Goal: Task Accomplishment & Management: Complete application form

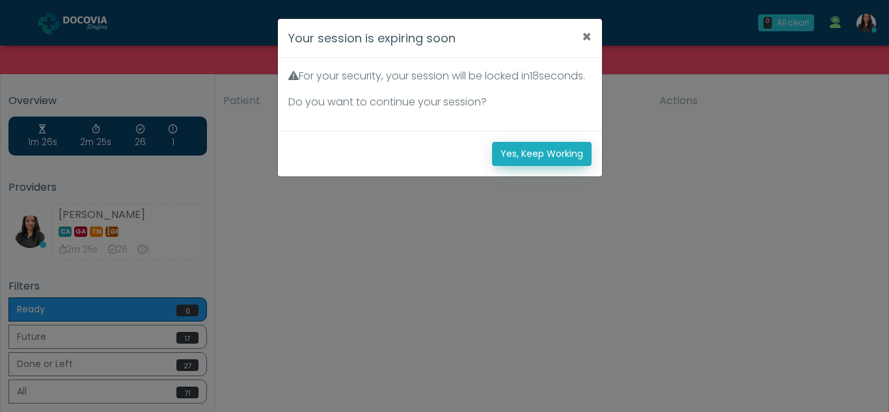
click at [555, 166] on button "Yes, Keep Working" at bounding box center [542, 154] width 100 height 24
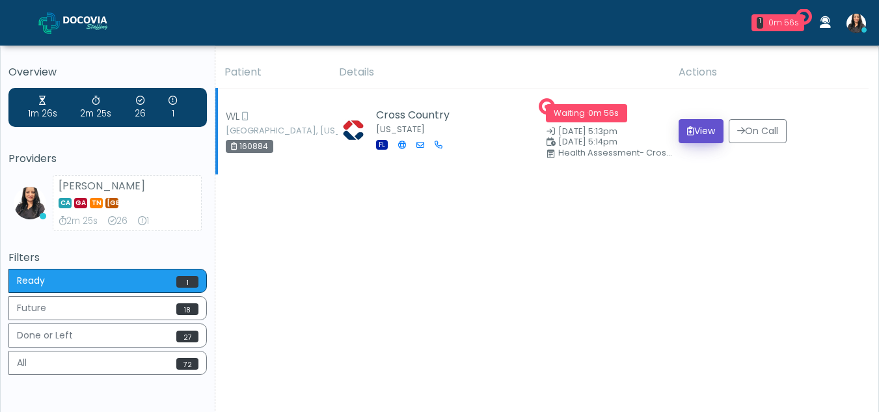
click at [687, 130] on icon "submit" at bounding box center [690, 130] width 7 height 9
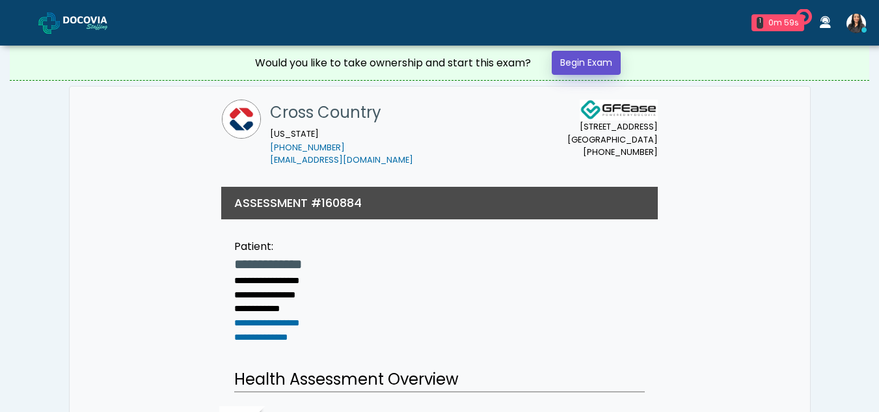
click at [597, 56] on link "Begin Exam" at bounding box center [586, 63] width 69 height 24
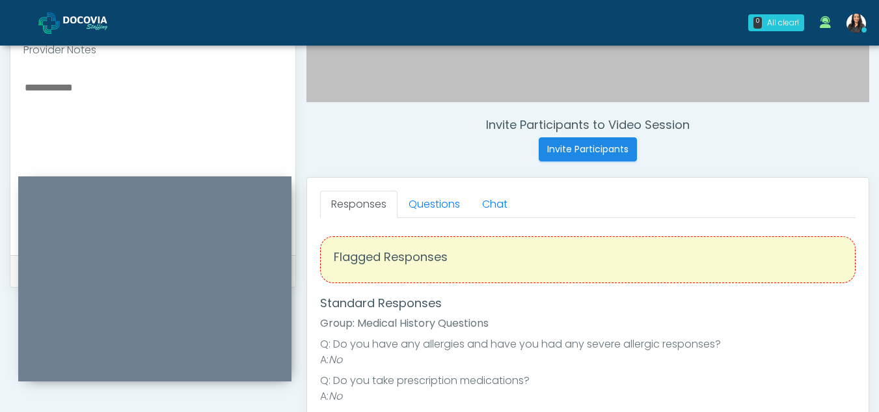
scroll to position [435, 0]
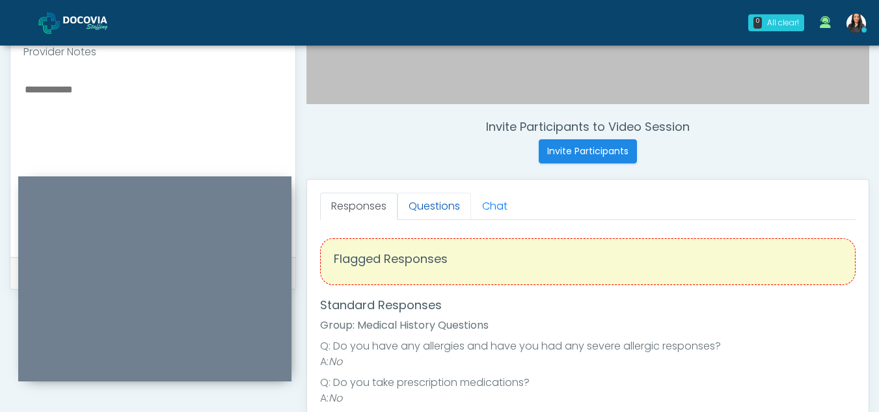
click at [445, 205] on link "Questions" at bounding box center [435, 206] width 74 height 27
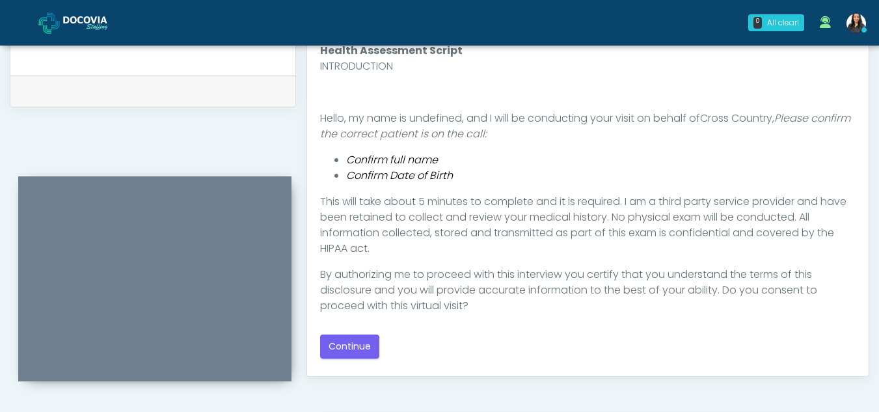
scroll to position [636, 0]
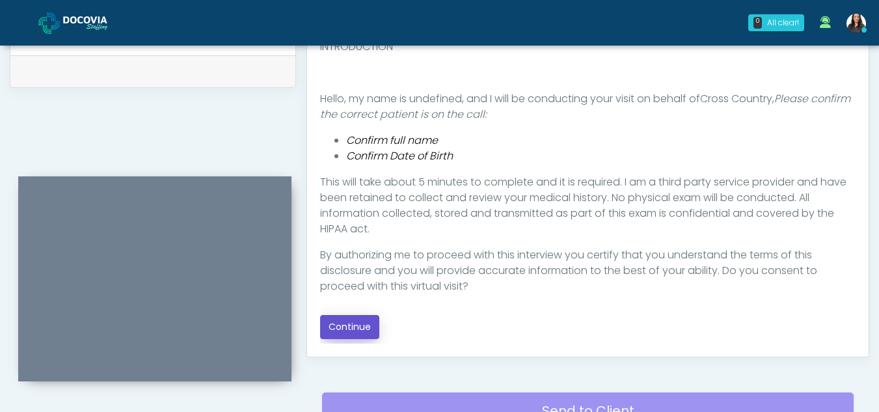
click at [355, 323] on button "Continue" at bounding box center [349, 327] width 59 height 24
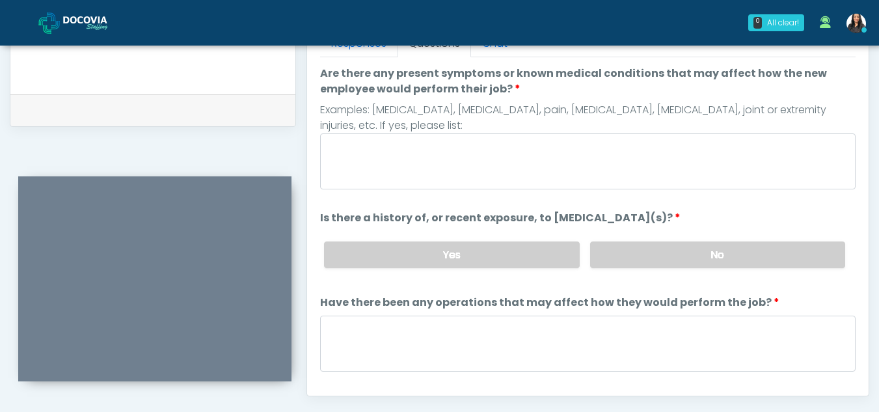
scroll to position [591, 0]
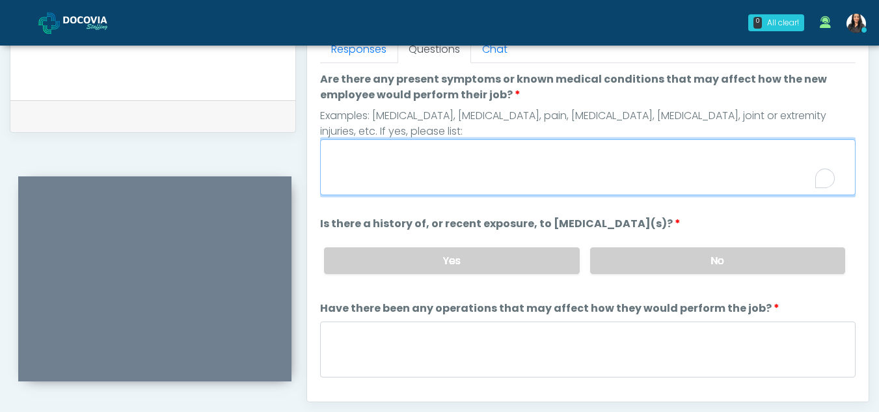
click at [419, 183] on textarea "Are there any present symptoms or known medical conditions that may affect how …" at bounding box center [587, 167] width 535 height 56
type textarea "**"
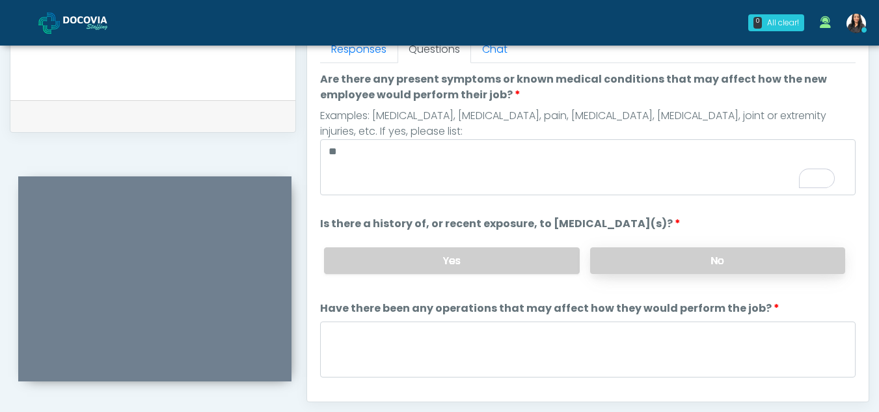
click at [701, 258] on label "No" at bounding box center [717, 260] width 255 height 27
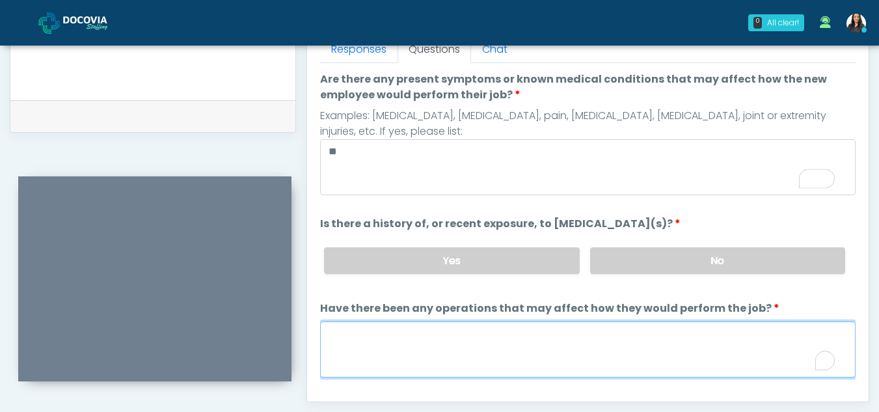
click at [379, 351] on textarea "Have there been any operations that may affect how they would perform the job?" at bounding box center [587, 349] width 535 height 56
type textarea "**"
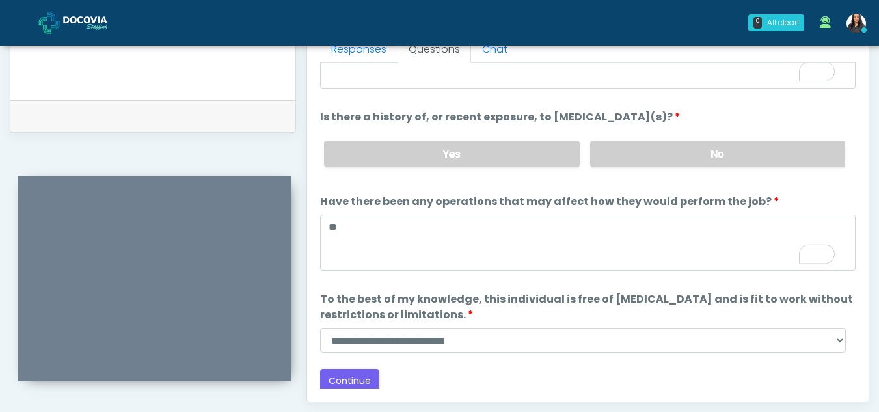
scroll to position [0, 0]
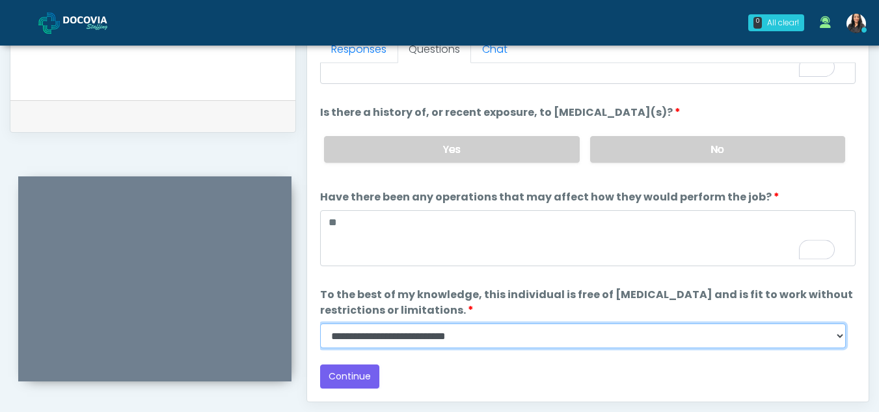
click at [842, 338] on select "**********" at bounding box center [583, 335] width 526 height 25
select select "******"
click at [320, 323] on select "**********" at bounding box center [583, 335] width 526 height 25
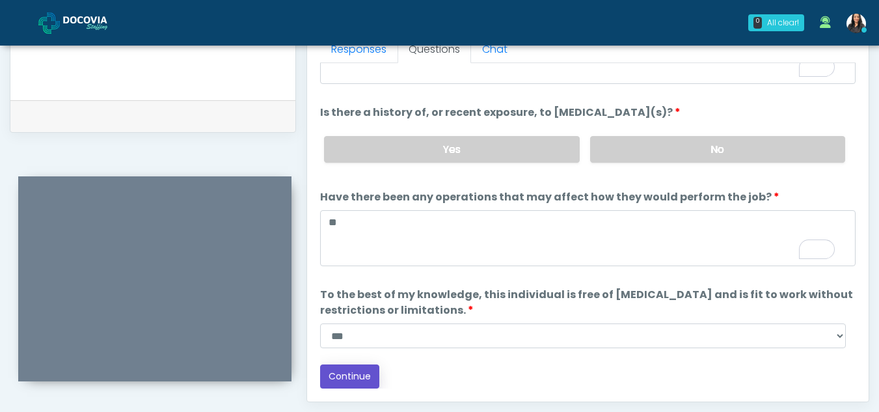
click at [349, 372] on button "Continue" at bounding box center [349, 376] width 59 height 24
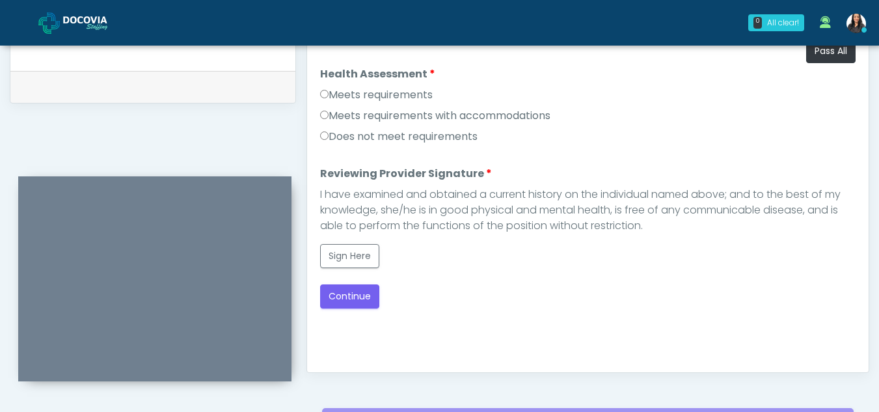
scroll to position [591, 0]
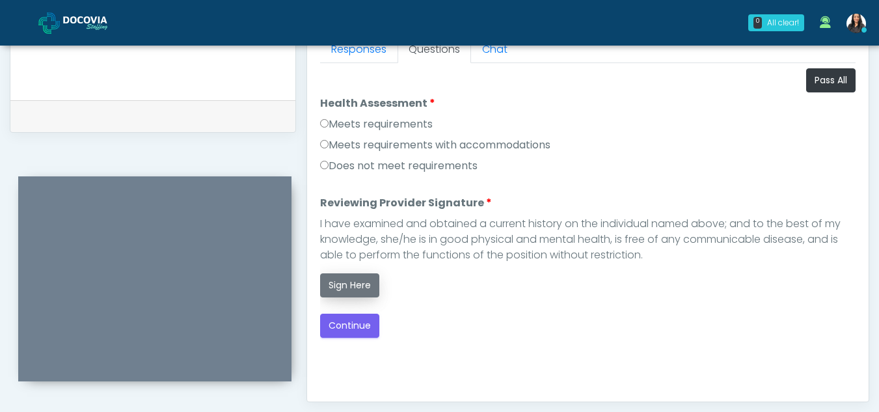
click at [353, 282] on button "Sign Here" at bounding box center [349, 285] width 59 height 24
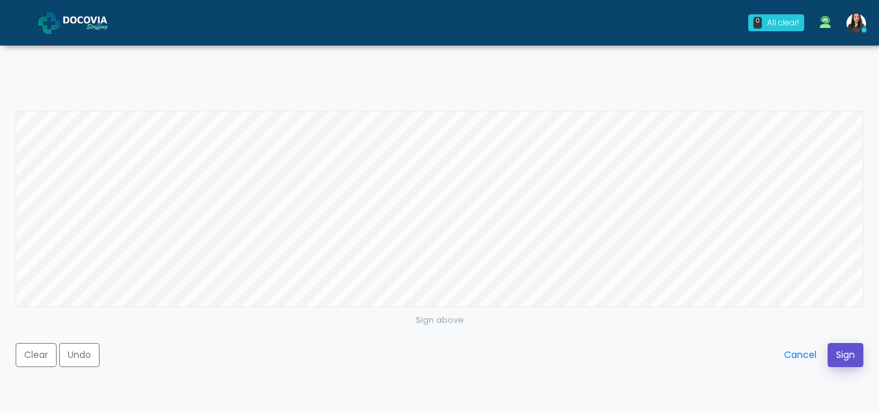
click at [846, 363] on button "Sign" at bounding box center [846, 355] width 36 height 24
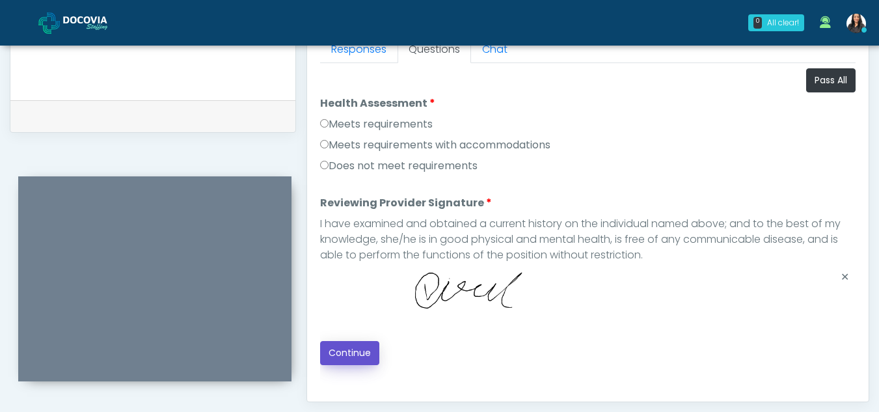
click at [334, 353] on button "Continue" at bounding box center [349, 353] width 59 height 24
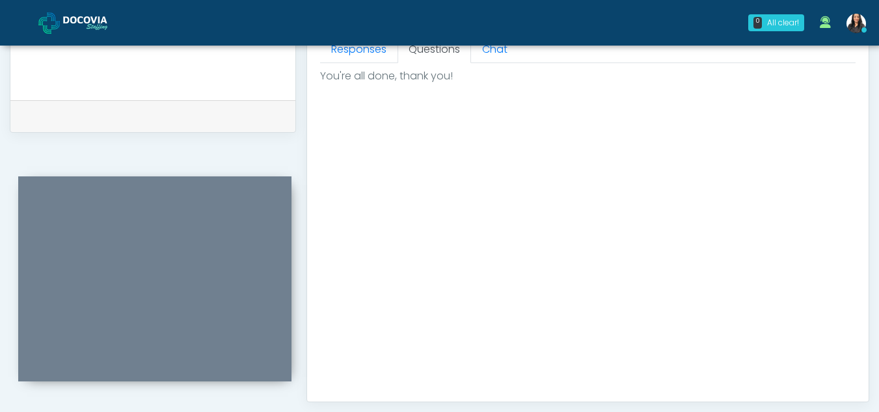
scroll to position [780, 0]
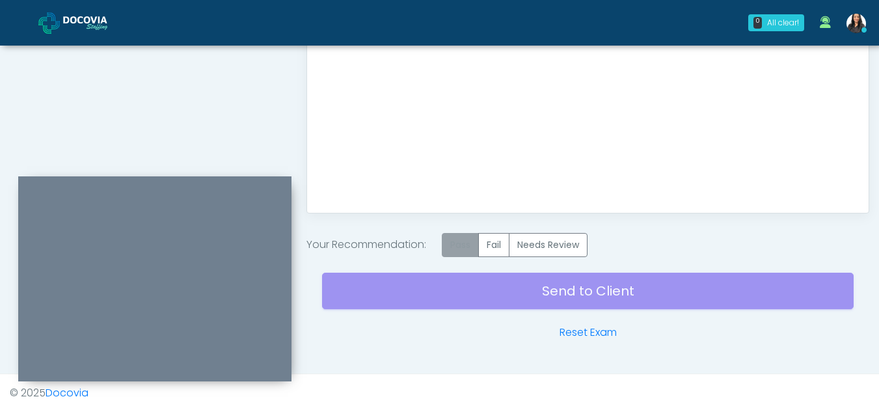
click at [470, 242] on label "Pass" at bounding box center [460, 245] width 37 height 24
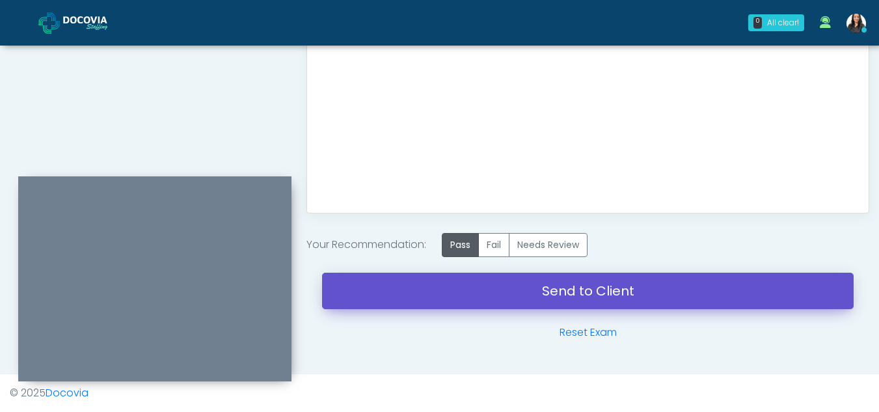
click at [565, 288] on link "Send to Client" at bounding box center [588, 291] width 532 height 36
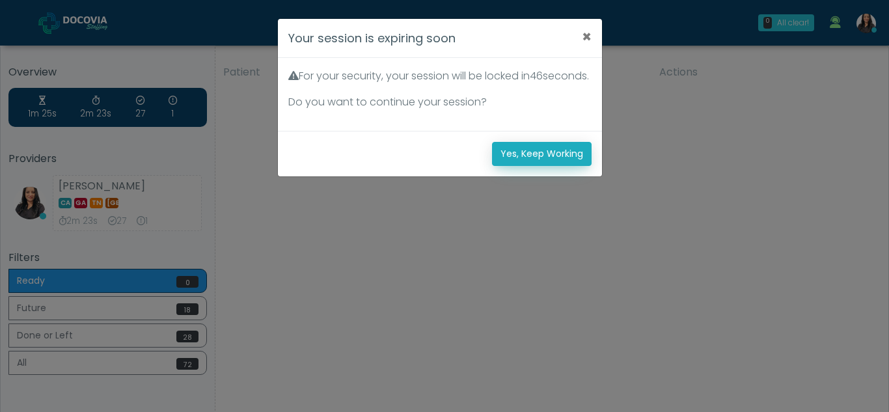
click at [518, 166] on button "Yes, Keep Working" at bounding box center [542, 154] width 100 height 24
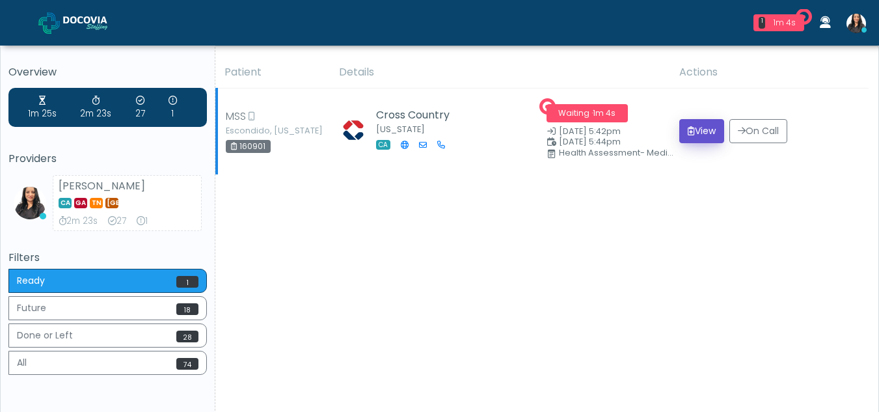
click at [699, 129] on button "View" at bounding box center [701, 131] width 45 height 24
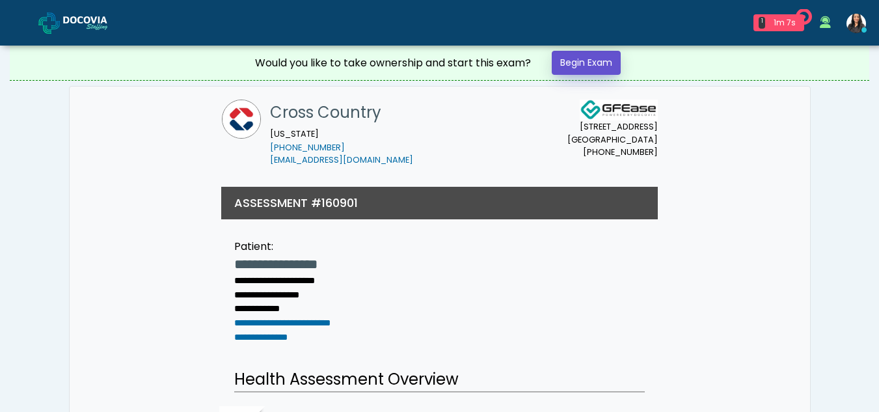
click at [604, 61] on link "Begin Exam" at bounding box center [586, 63] width 69 height 24
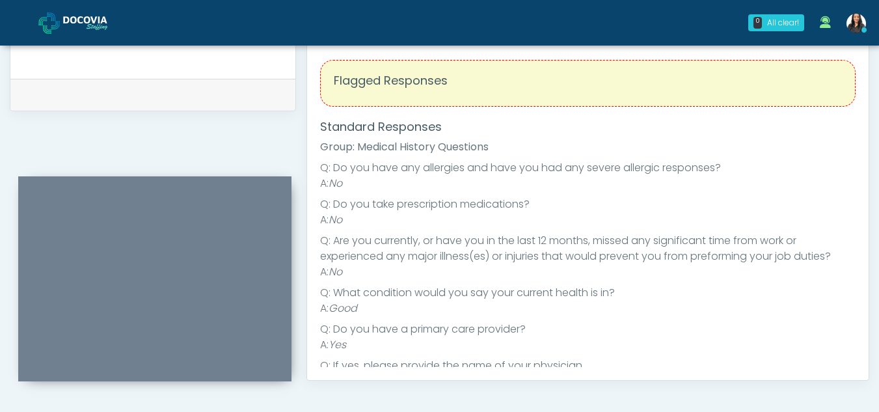
scroll to position [507, 0]
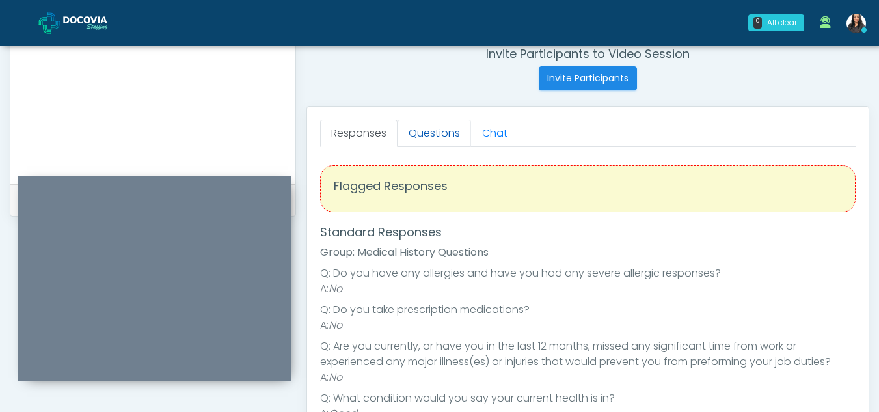
click at [437, 134] on link "Questions" at bounding box center [435, 133] width 74 height 27
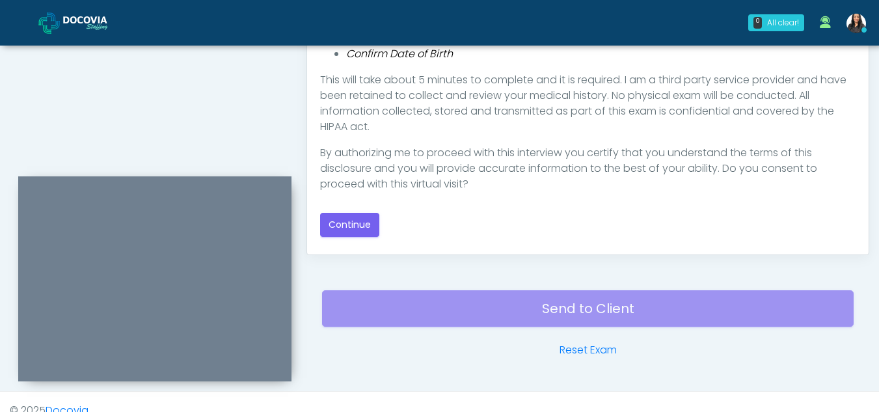
scroll to position [746, 0]
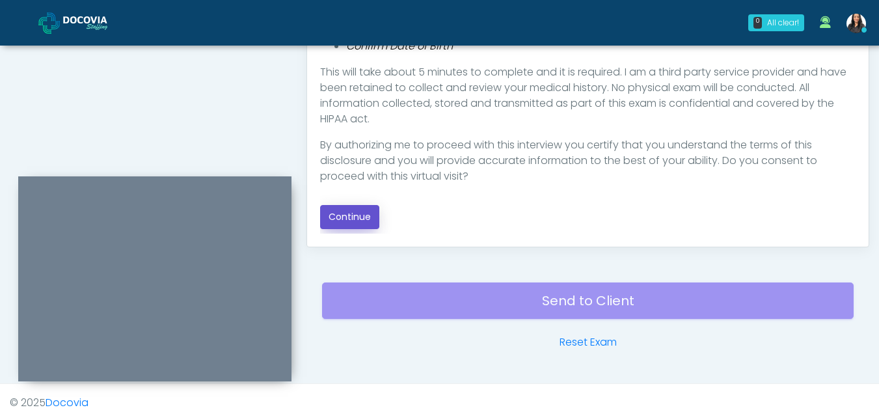
click at [362, 213] on button "Continue" at bounding box center [349, 217] width 59 height 24
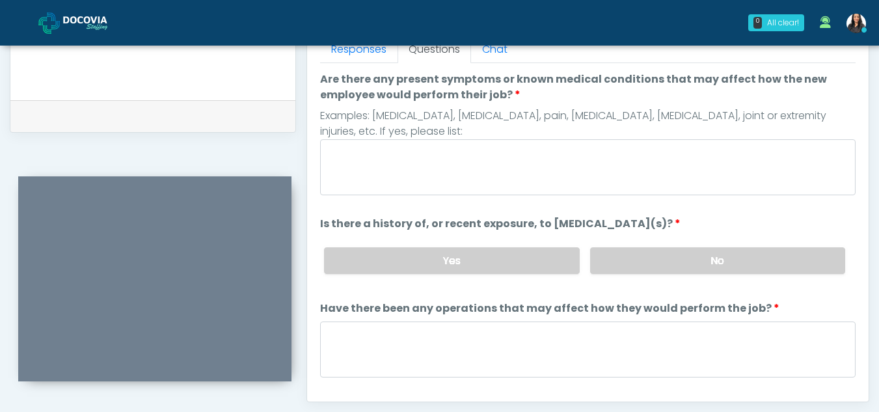
scroll to position [578, 0]
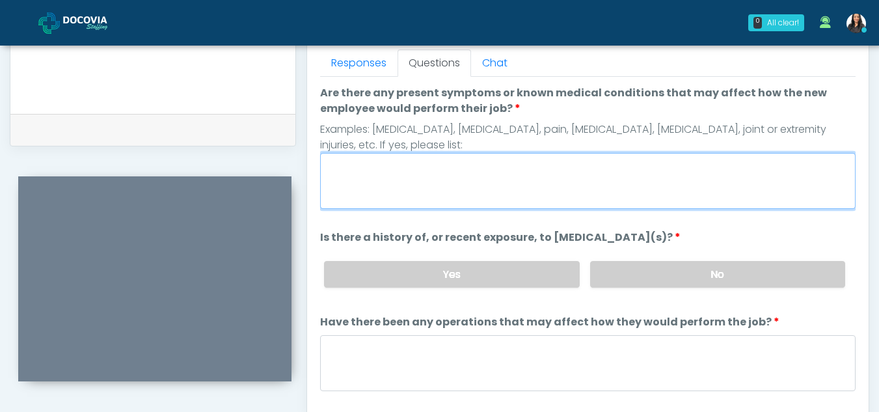
click at [448, 180] on textarea "Are there any present symptoms or known medical conditions that may affect how …" at bounding box center [587, 181] width 535 height 56
type textarea "**"
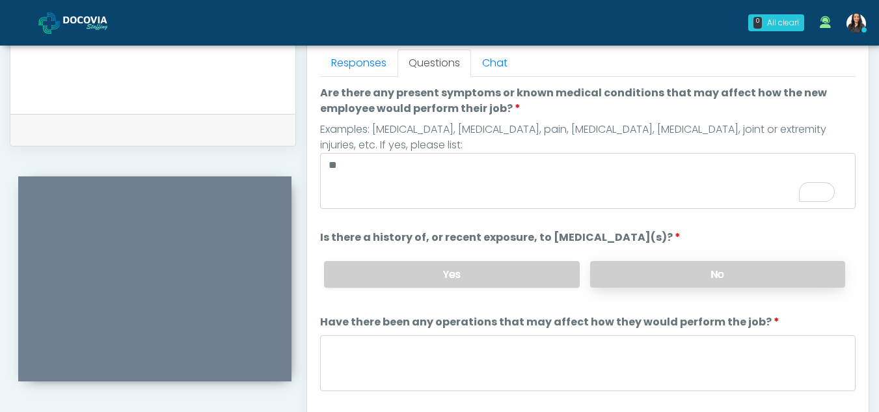
click at [692, 280] on label "No" at bounding box center [717, 274] width 255 height 27
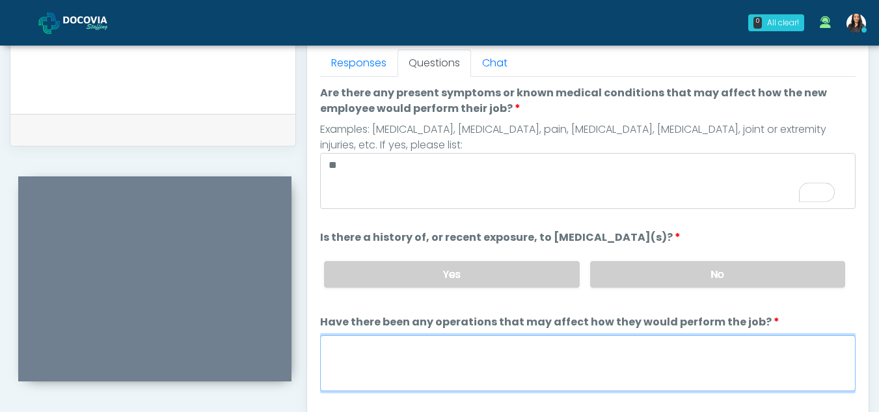
click at [412, 364] on textarea "Have there been any operations that may affect how they would perform the job?" at bounding box center [587, 363] width 535 height 56
type textarea "**"
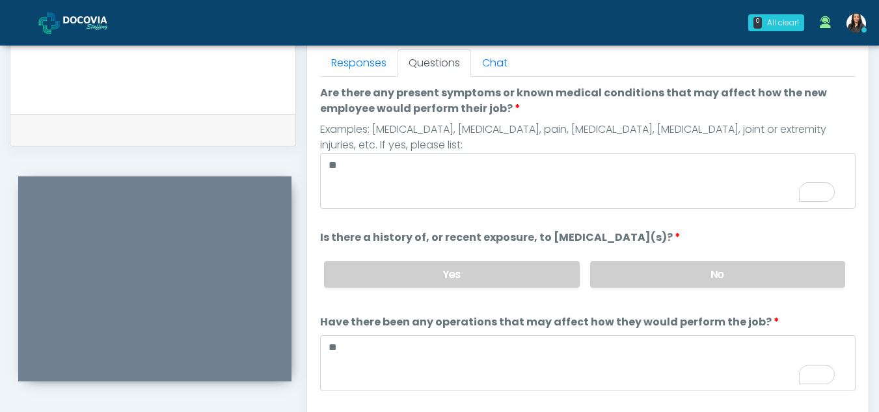
scroll to position [111, 0]
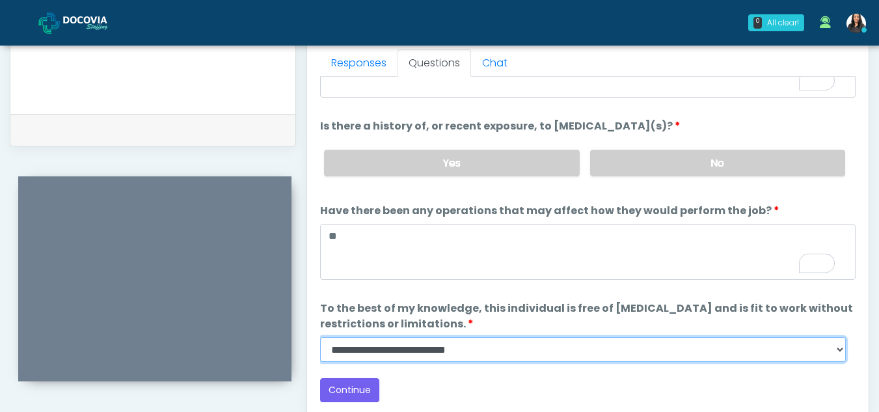
click at [842, 349] on select "**********" at bounding box center [583, 349] width 526 height 25
select select "******"
click at [320, 337] on select "**********" at bounding box center [583, 349] width 526 height 25
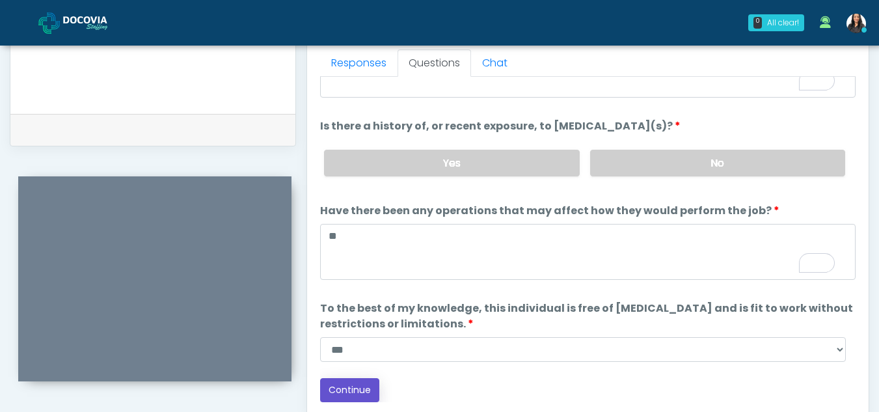
click at [353, 389] on button "Continue" at bounding box center [349, 390] width 59 height 24
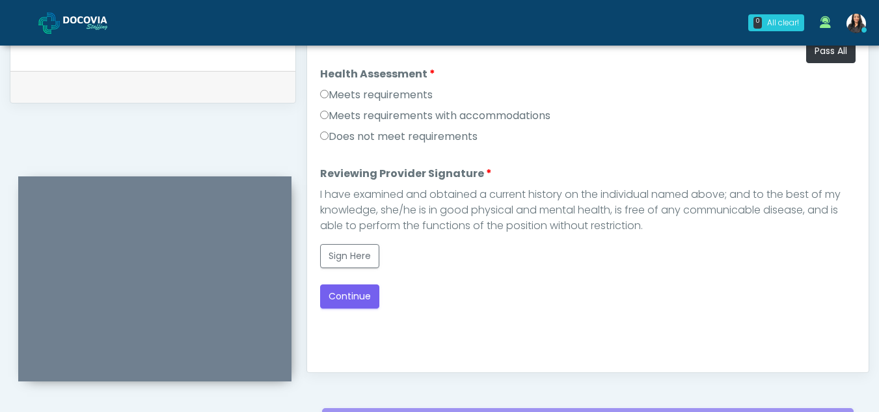
scroll to position [613, 0]
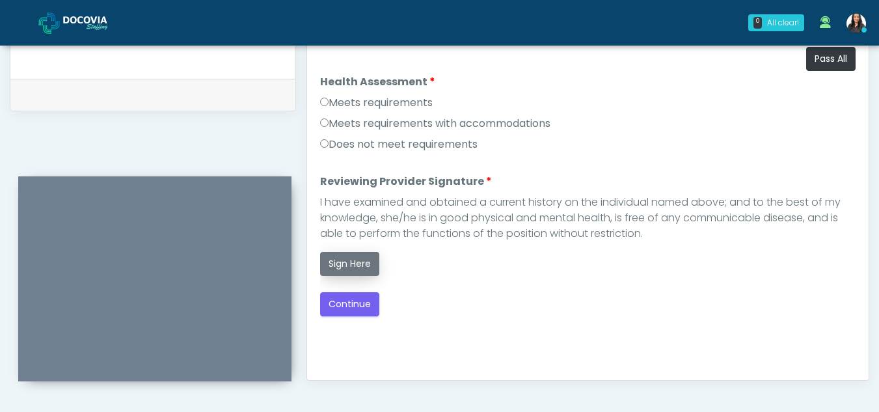
click at [345, 268] on button "Sign Here" at bounding box center [349, 264] width 59 height 24
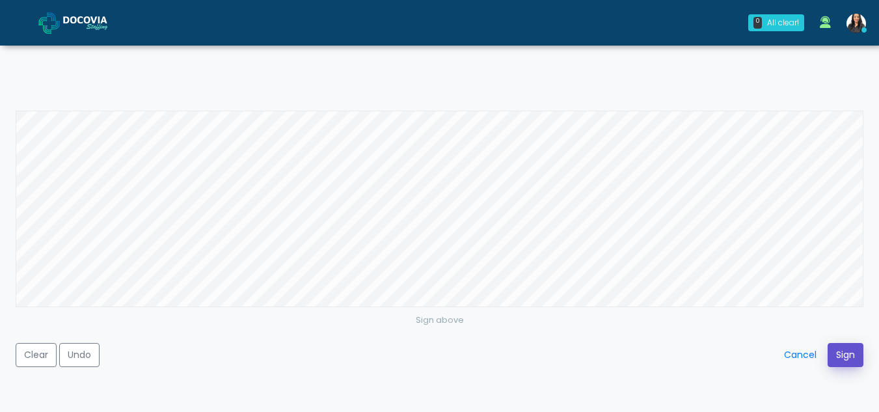
click at [844, 354] on button "Sign" at bounding box center [846, 355] width 36 height 24
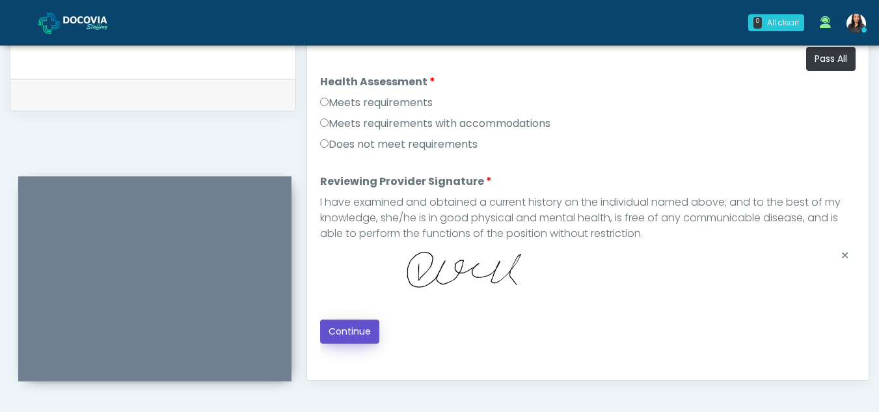
click at [357, 329] on button "Continue" at bounding box center [349, 331] width 59 height 24
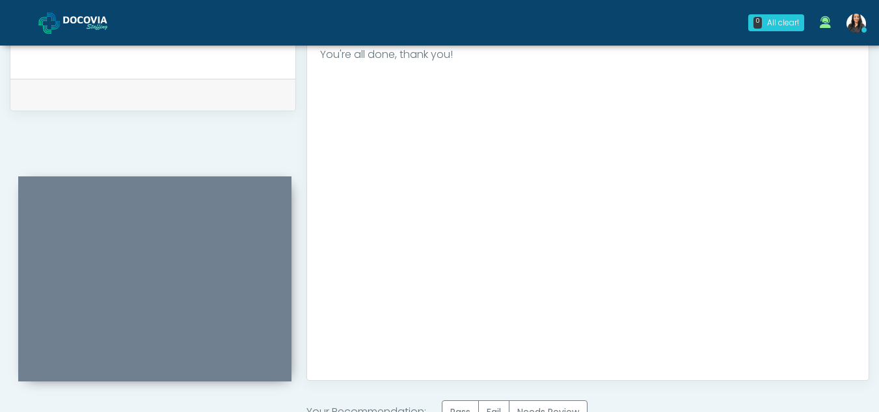
scroll to position [780, 0]
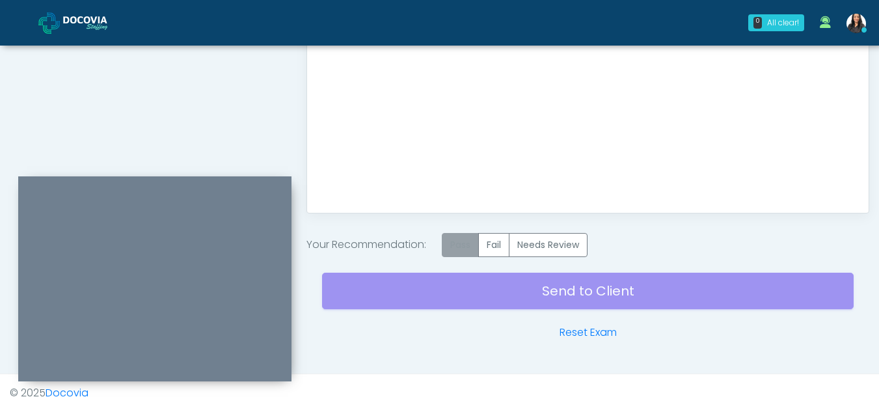
click at [470, 242] on label "Pass" at bounding box center [460, 245] width 37 height 24
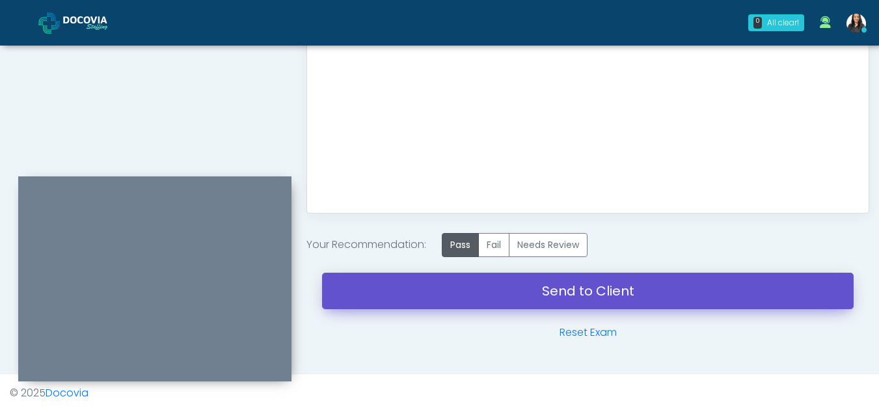
click at [575, 288] on link "Send to Client" at bounding box center [588, 291] width 532 height 36
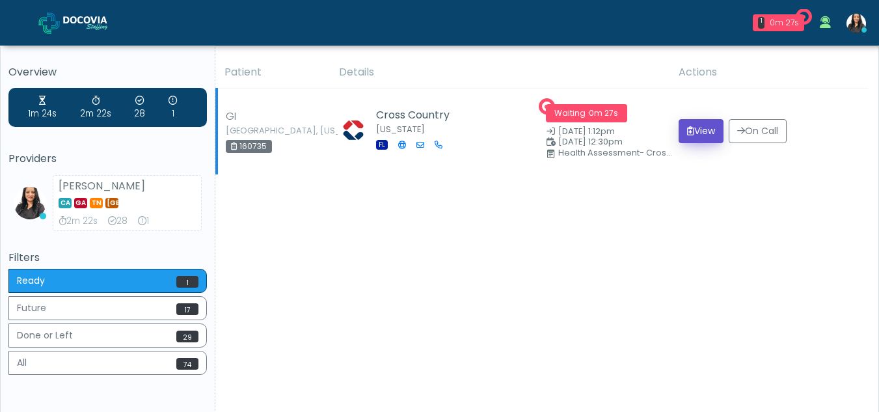
click at [692, 135] on button "View" at bounding box center [701, 131] width 45 height 24
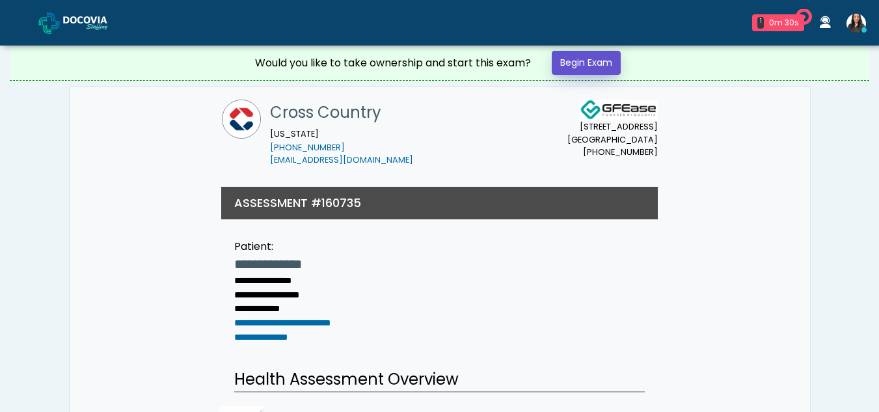
click at [604, 61] on link "Begin Exam" at bounding box center [586, 63] width 69 height 24
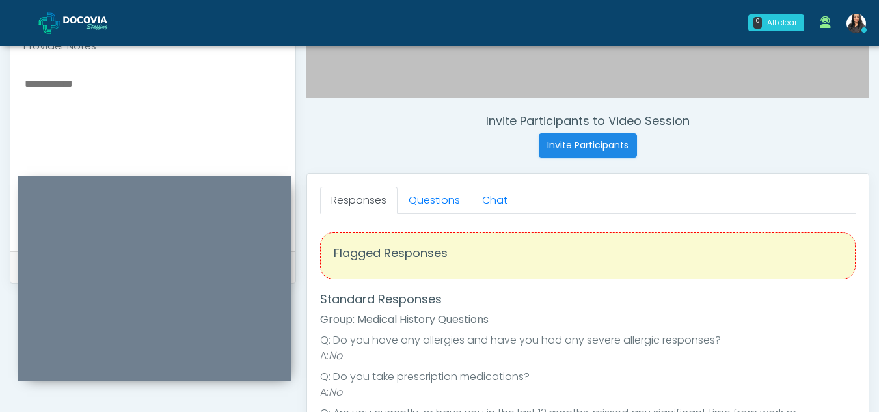
scroll to position [435, 0]
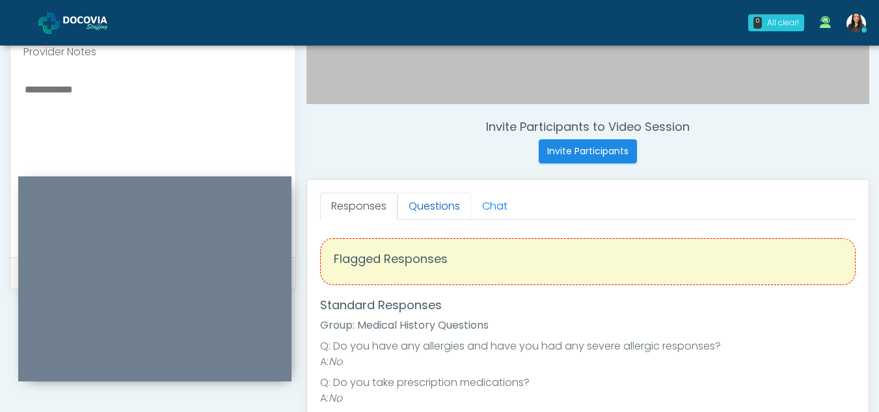
click at [440, 200] on link "Questions" at bounding box center [435, 206] width 74 height 27
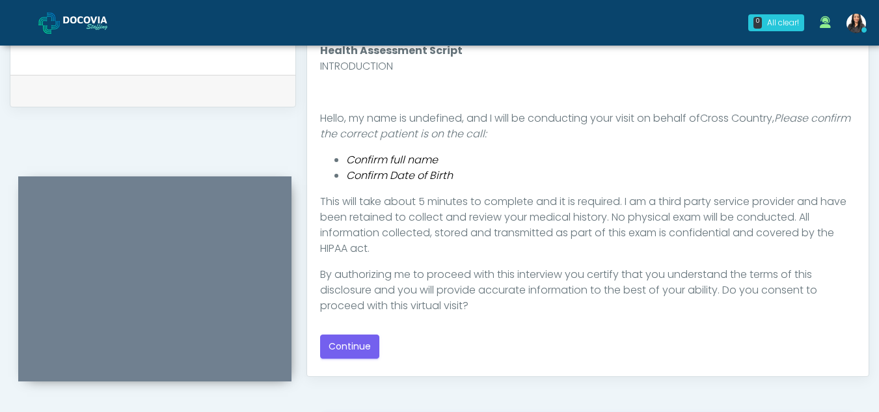
scroll to position [586, 0]
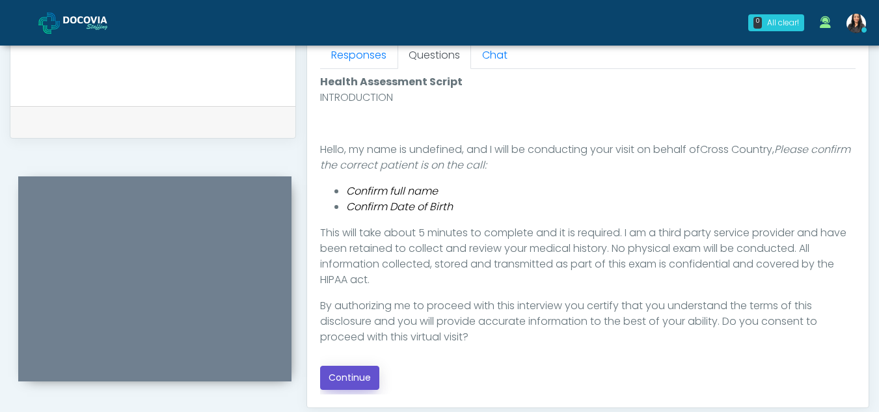
click at [354, 377] on button "Continue" at bounding box center [349, 378] width 59 height 24
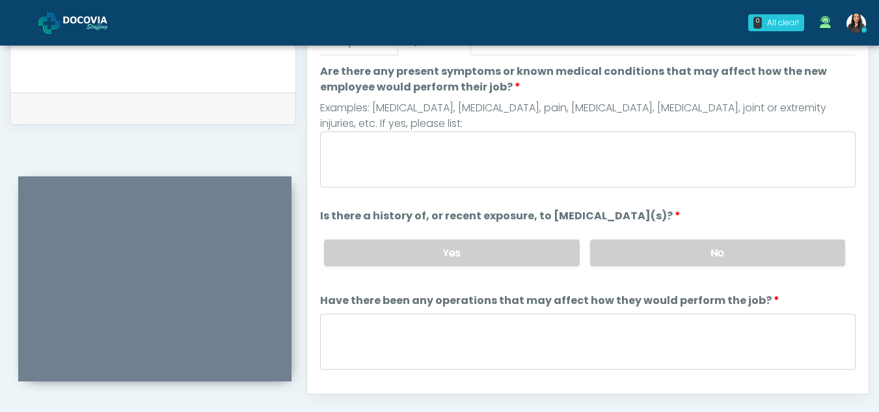
scroll to position [595, 0]
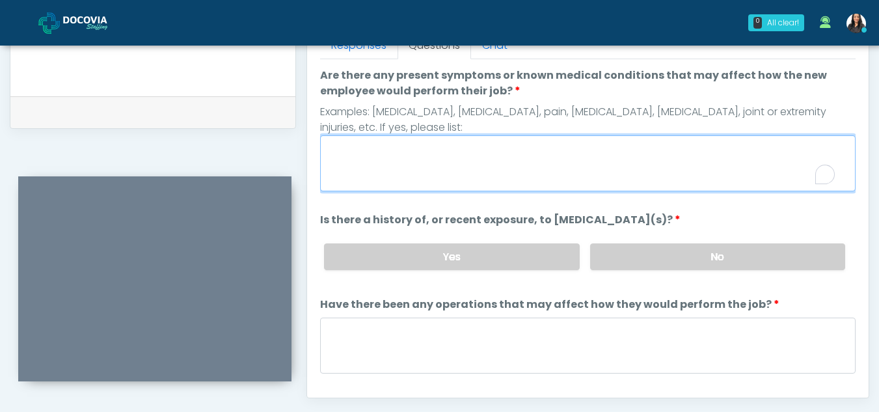
click at [409, 154] on textarea "Are there any present symptoms or known medical conditions that may affect how …" at bounding box center [587, 163] width 535 height 56
type textarea "**"
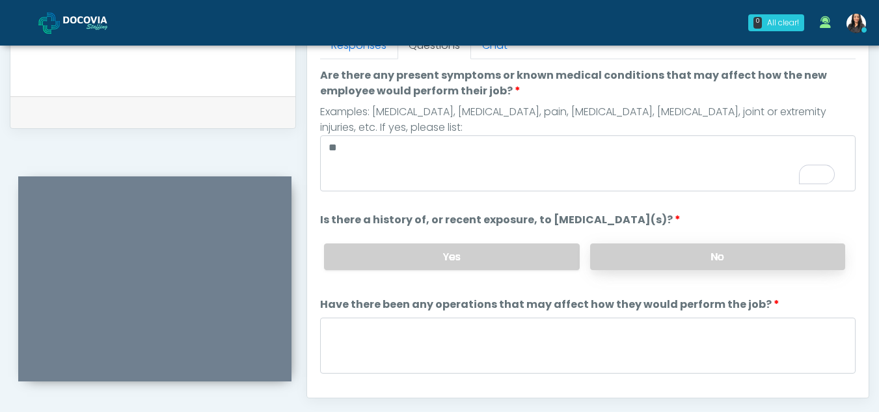
click at [649, 263] on label "No" at bounding box center [717, 256] width 255 height 27
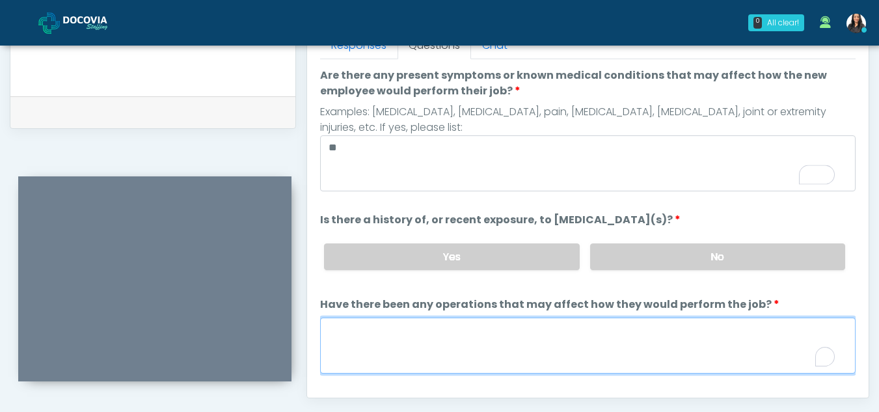
click at [396, 358] on textarea "Have there been any operations that may affect how they would perform the job?" at bounding box center [587, 345] width 535 height 56
type textarea "**"
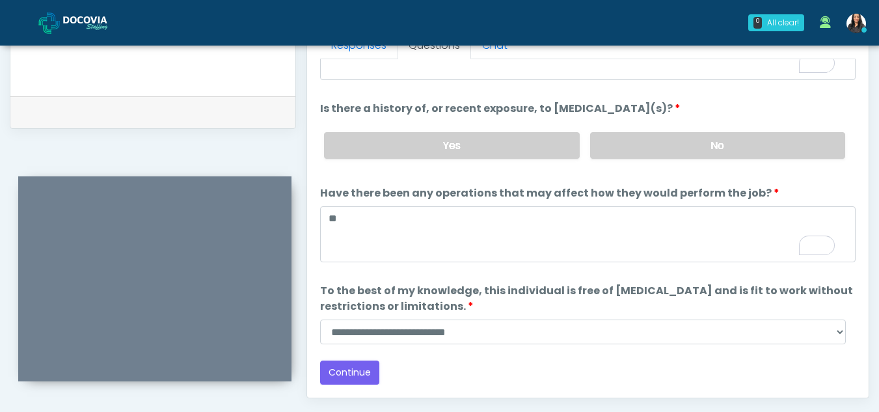
scroll to position [111, 0]
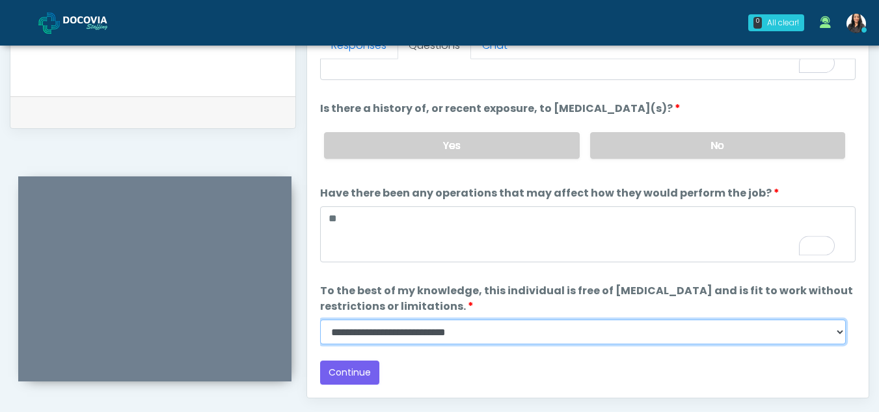
click at [836, 334] on select "**********" at bounding box center [583, 331] width 526 height 25
select select "******"
click at [320, 319] on select "**********" at bounding box center [583, 331] width 526 height 25
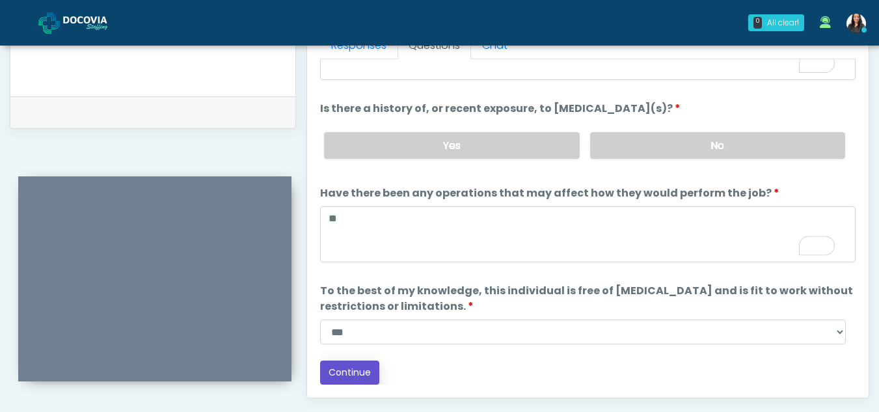
click at [347, 370] on button "Continue" at bounding box center [349, 372] width 59 height 24
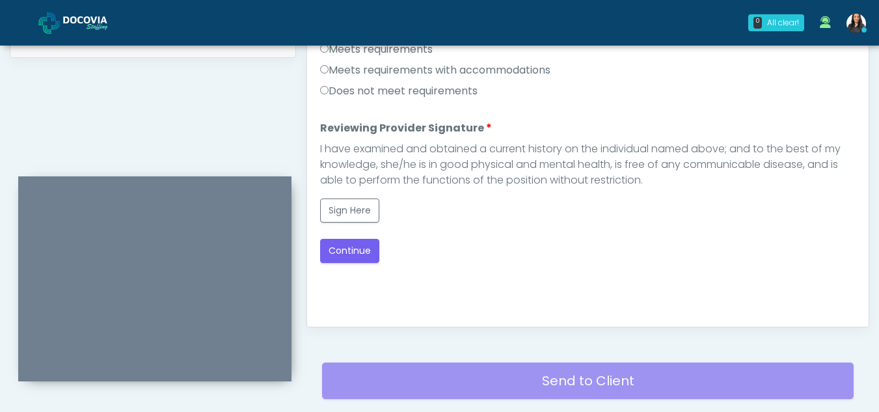
scroll to position [628, 0]
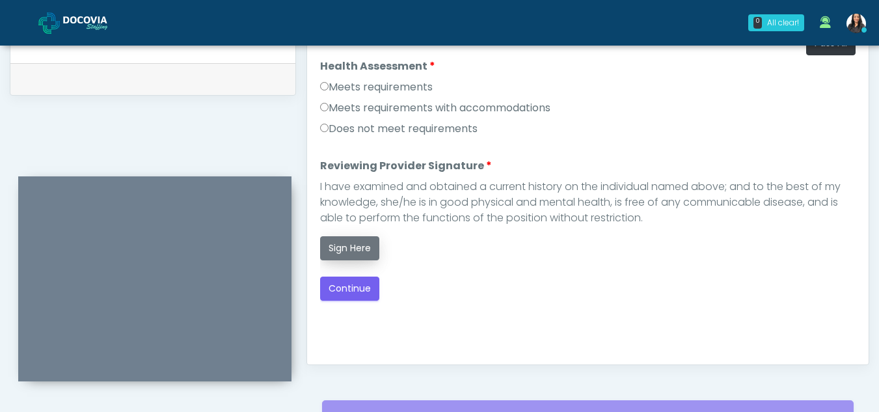
click at [350, 249] on button "Sign Here" at bounding box center [349, 248] width 59 height 24
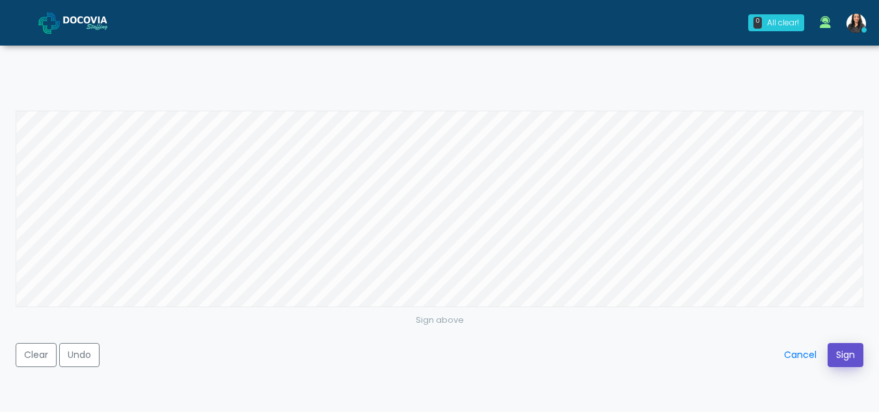
click at [839, 346] on button "Sign" at bounding box center [846, 355] width 36 height 24
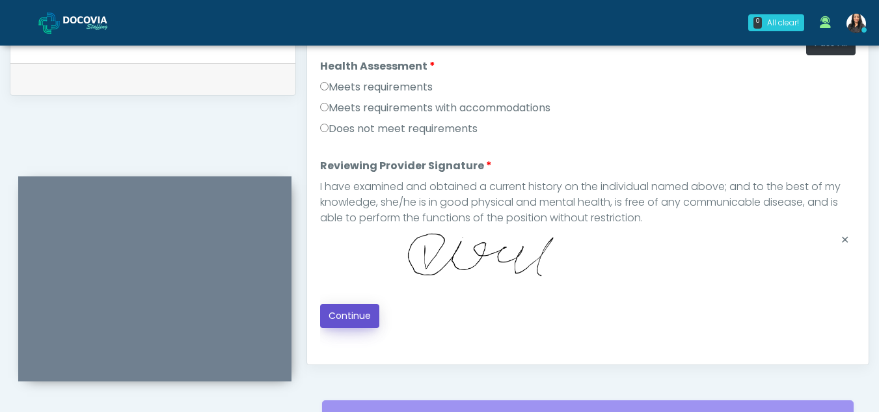
click at [363, 319] on button "Continue" at bounding box center [349, 316] width 59 height 24
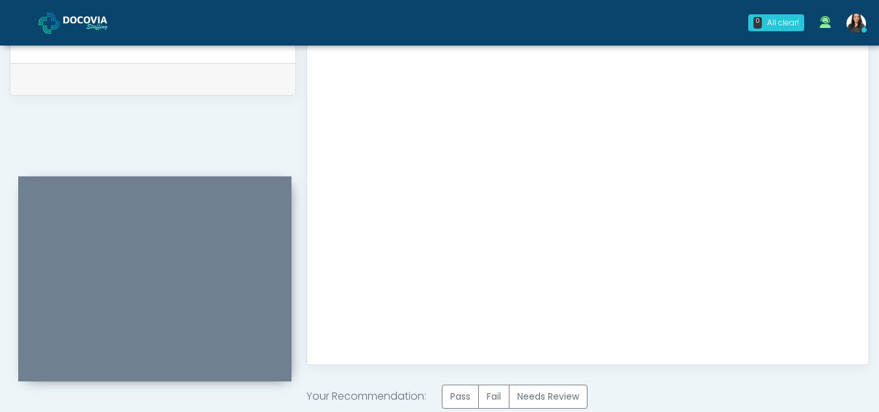
scroll to position [780, 0]
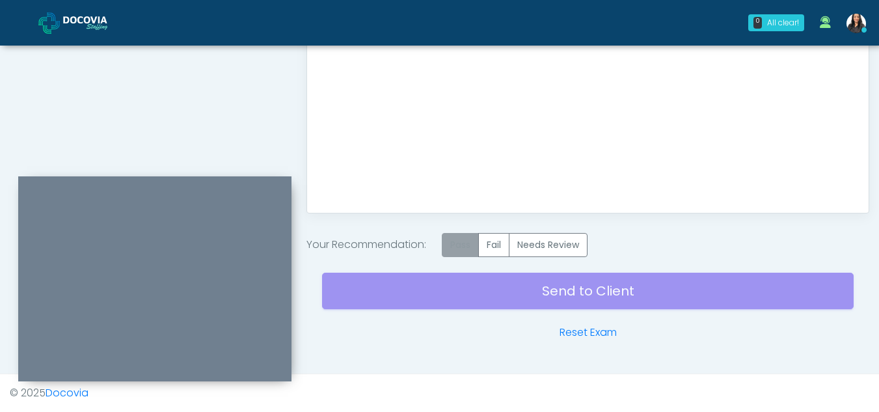
click at [470, 256] on label "Pass" at bounding box center [460, 245] width 37 height 24
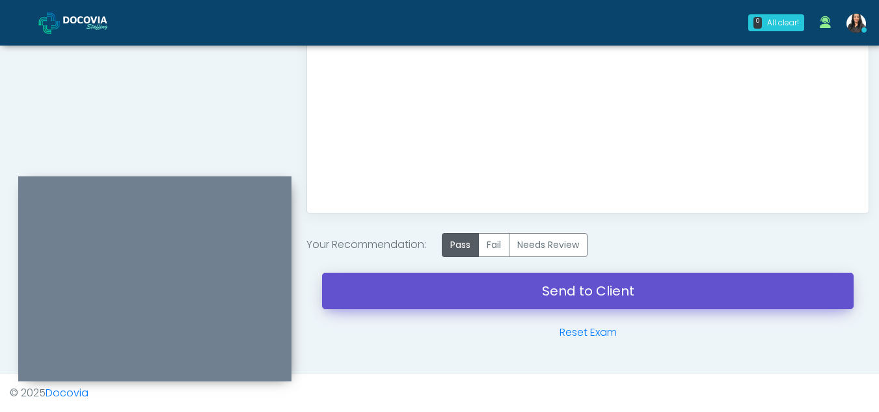
click at [558, 287] on link "Send to Client" at bounding box center [588, 291] width 532 height 36
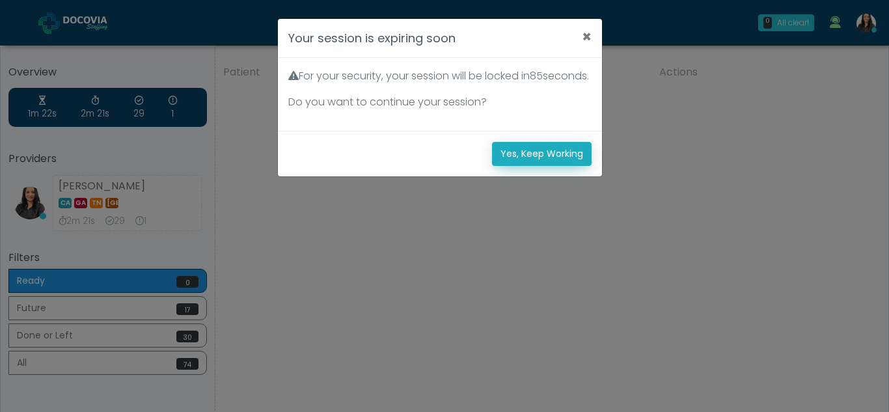
click at [534, 159] on button "Yes, Keep Working" at bounding box center [542, 154] width 100 height 24
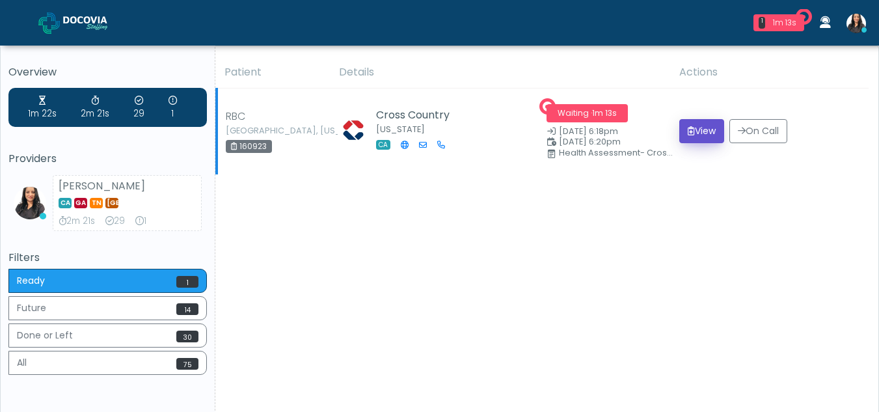
click at [695, 135] on button "View" at bounding box center [701, 131] width 45 height 24
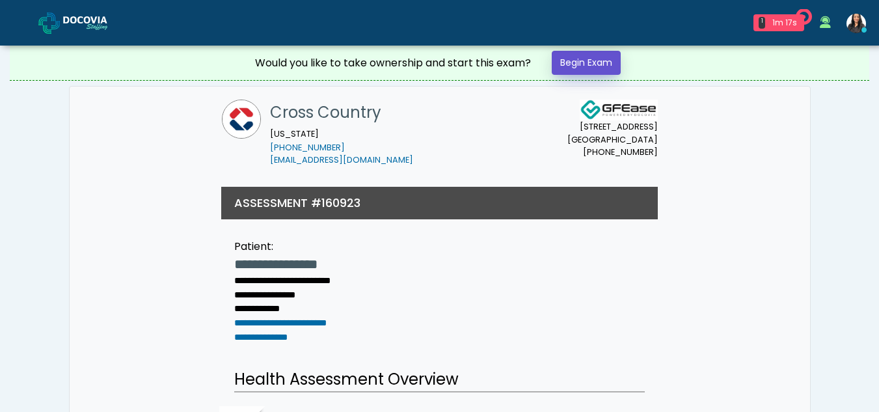
click at [582, 62] on link "Begin Exam" at bounding box center [586, 63] width 69 height 24
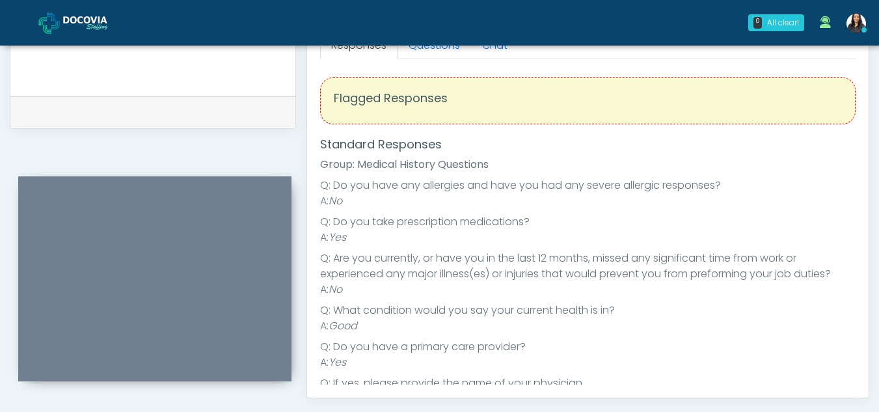
scroll to position [486, 0]
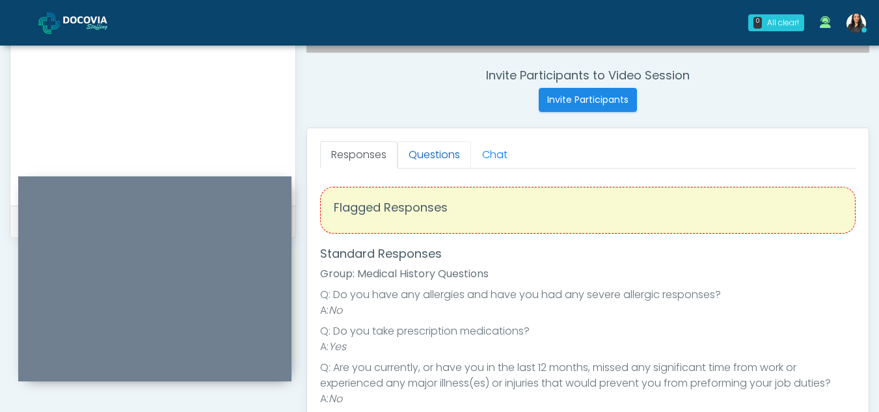
click at [429, 150] on link "Questions" at bounding box center [435, 154] width 74 height 27
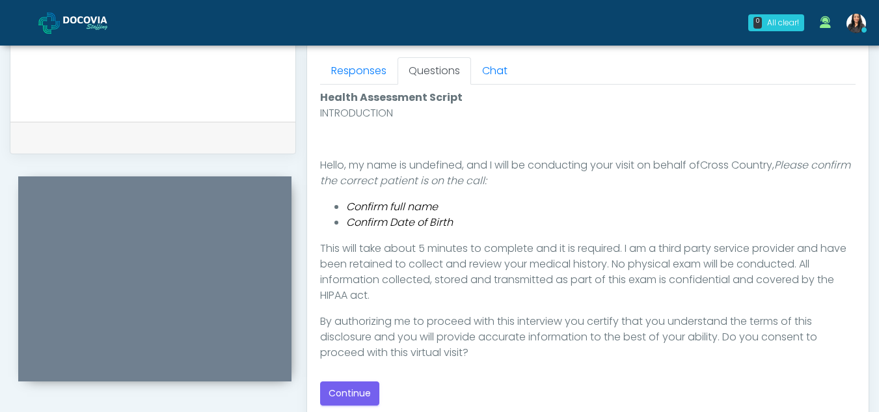
scroll to position [636, 0]
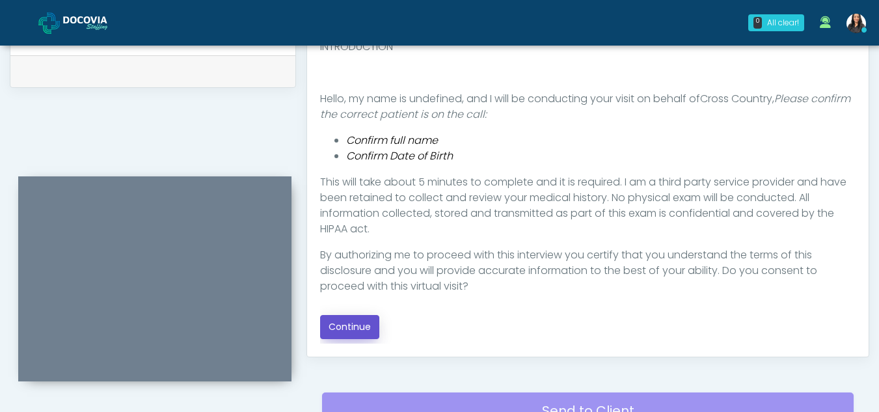
click at [368, 329] on button "Continue" at bounding box center [349, 327] width 59 height 24
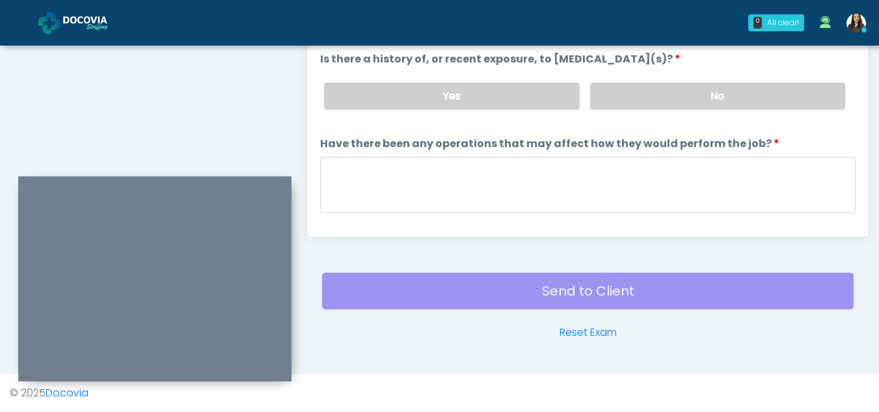
scroll to position [597, 0]
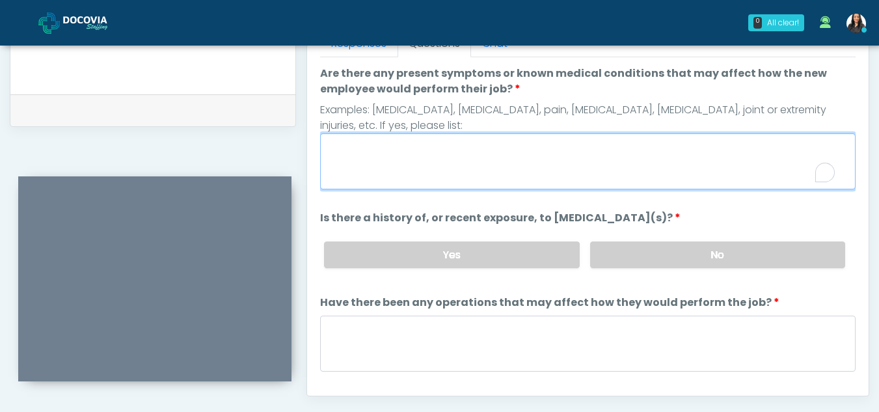
click at [393, 174] on textarea "Are there any present symptoms or known medical conditions that may affect how …" at bounding box center [587, 161] width 535 height 56
type textarea "**"
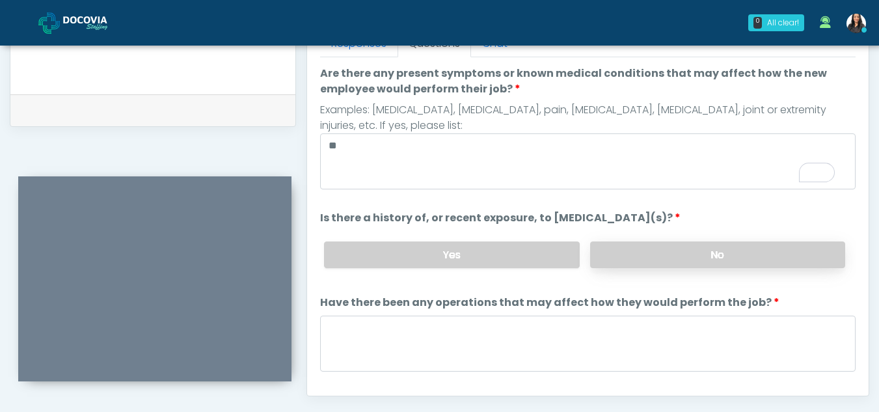
click at [742, 249] on label "No" at bounding box center [717, 254] width 255 height 27
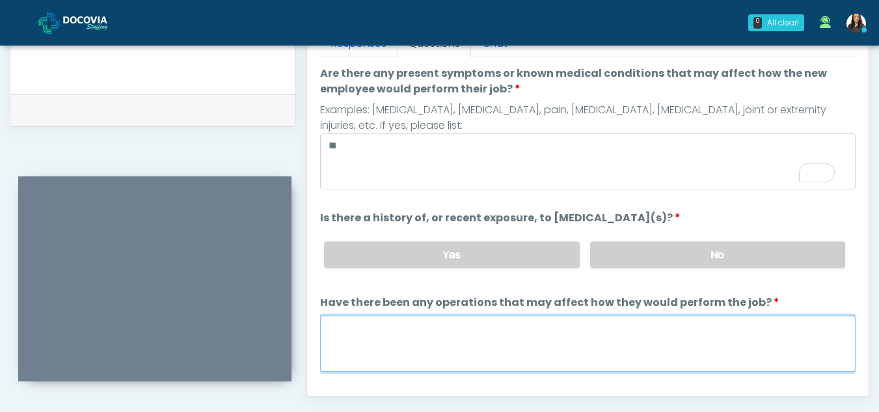
click at [434, 349] on textarea "Have there been any operations that may affect how they would perform the job?" at bounding box center [587, 344] width 535 height 56
type textarea "**"
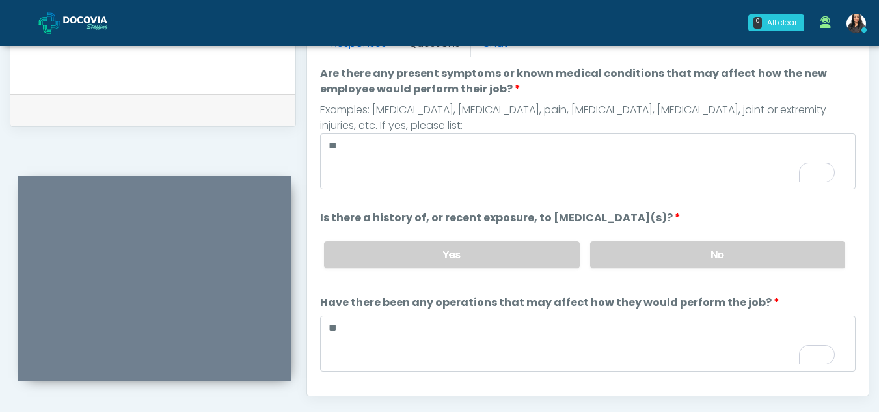
scroll to position [111, 0]
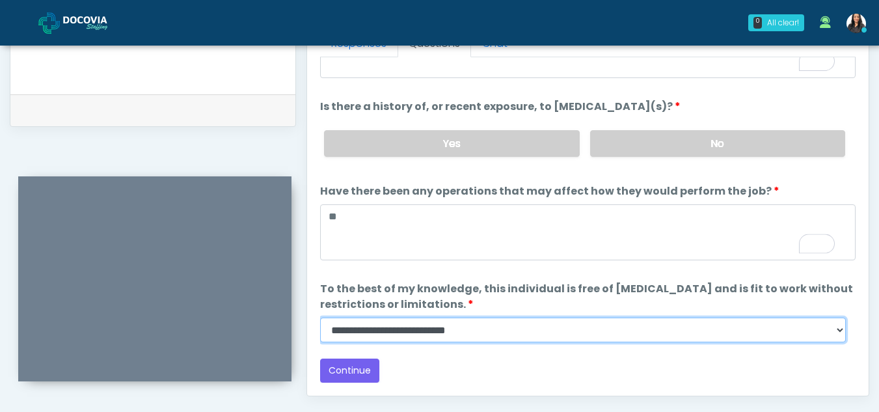
click at [843, 325] on select "**********" at bounding box center [583, 329] width 526 height 25
select select "******"
click at [320, 317] on select "**********" at bounding box center [583, 329] width 526 height 25
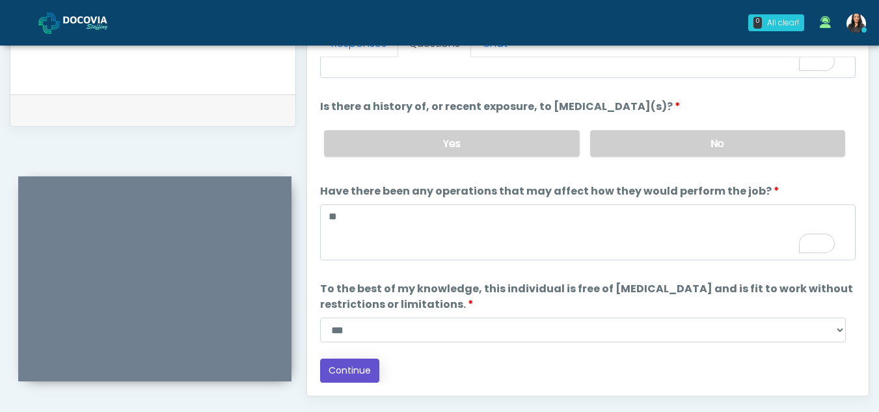
click at [346, 362] on button "Continue" at bounding box center [349, 370] width 59 height 24
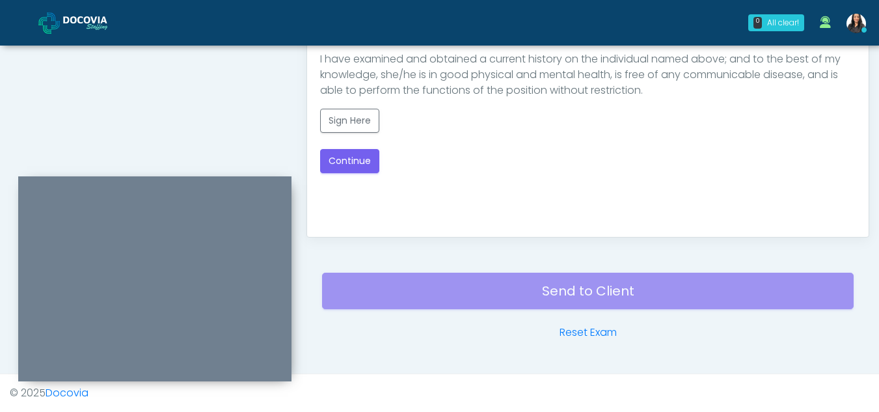
scroll to position [556, 0]
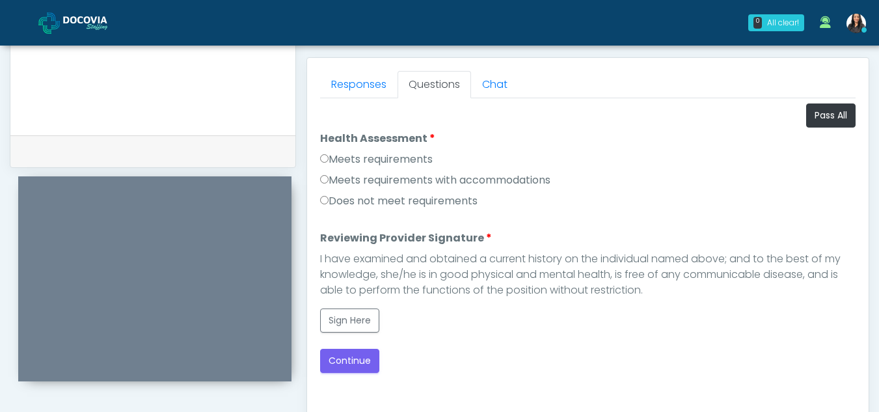
click at [325, 163] on label "Meets requirements" at bounding box center [376, 160] width 113 height 16
click at [345, 315] on button "Sign Here" at bounding box center [349, 320] width 59 height 24
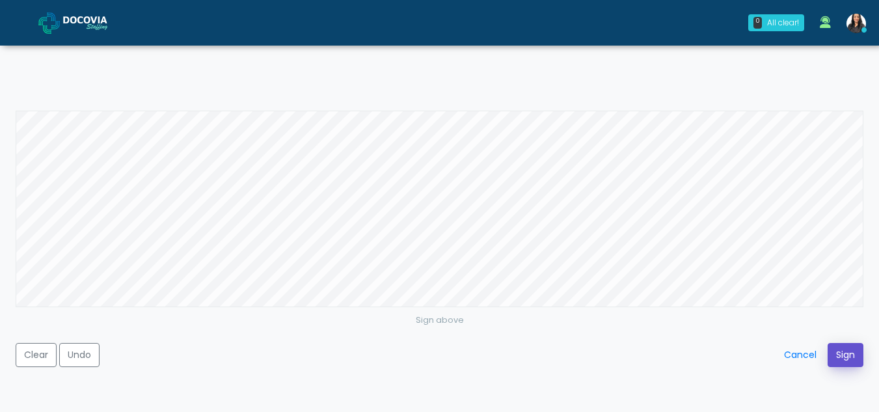
click at [837, 356] on button "Sign" at bounding box center [846, 355] width 36 height 24
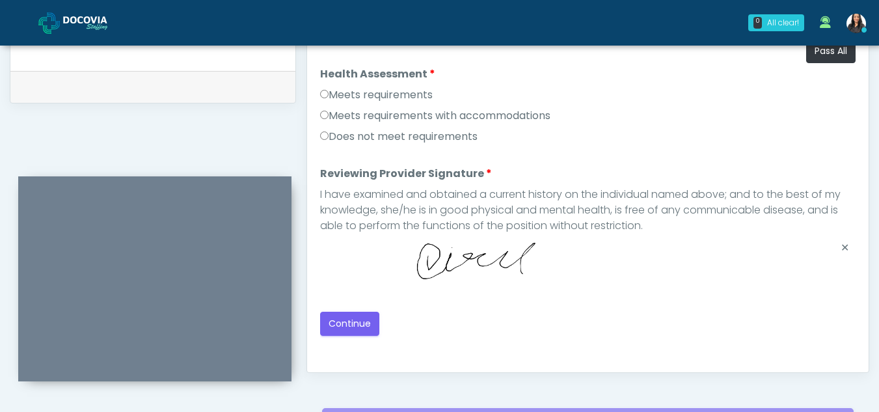
scroll to position [650, 0]
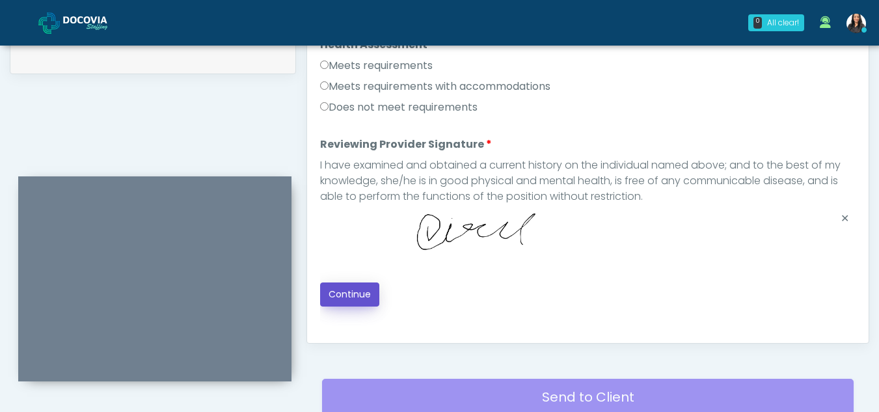
click at [358, 289] on button "Continue" at bounding box center [349, 294] width 59 height 24
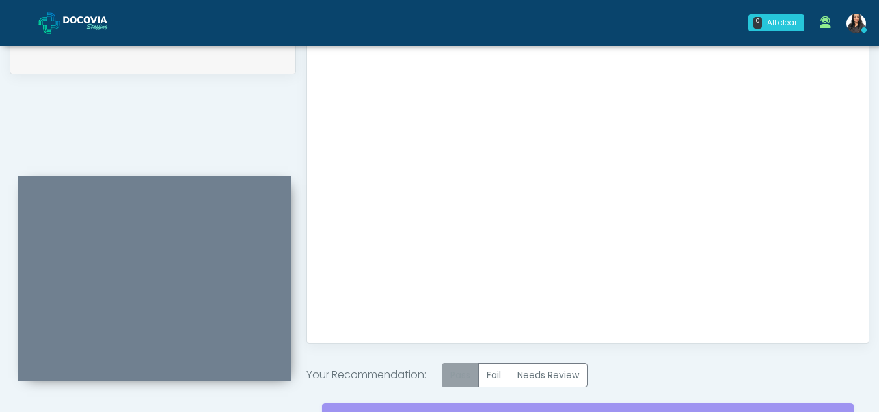
click at [455, 371] on label "Pass" at bounding box center [460, 375] width 37 height 24
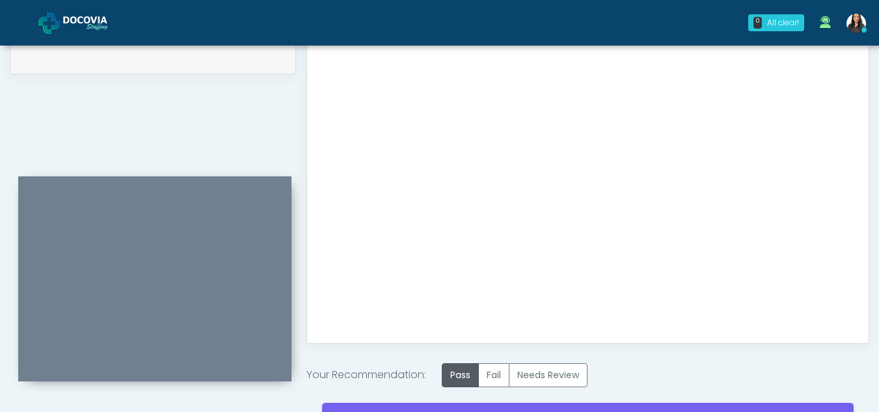
scroll to position [780, 0]
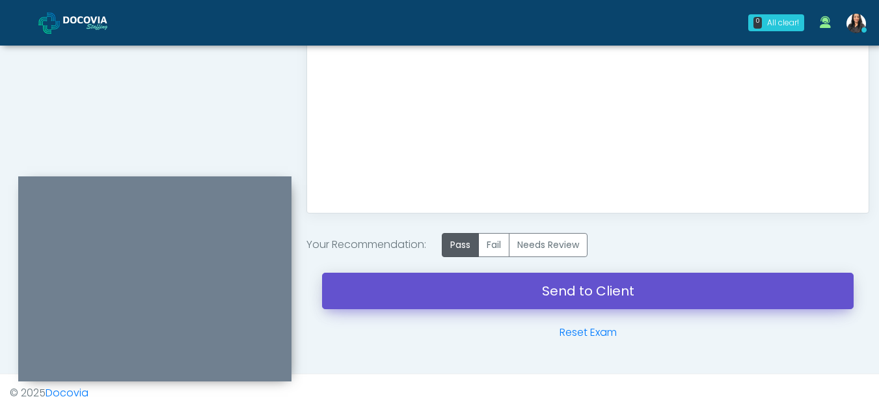
click at [558, 291] on link "Send to Client" at bounding box center [588, 291] width 532 height 36
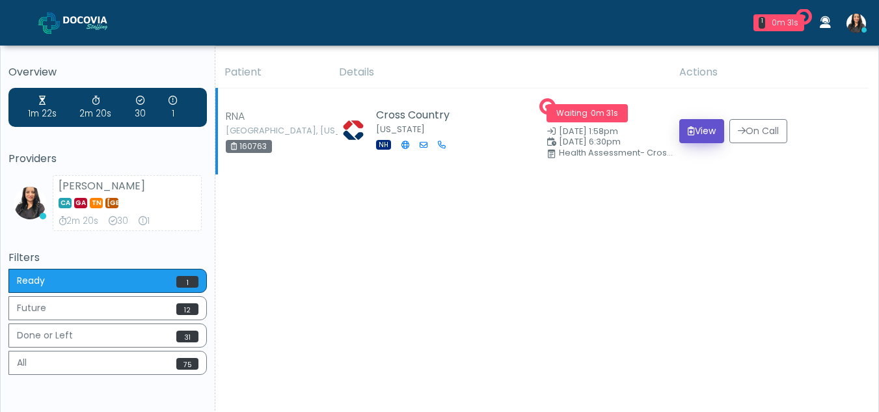
click at [706, 133] on button "View" at bounding box center [701, 131] width 45 height 24
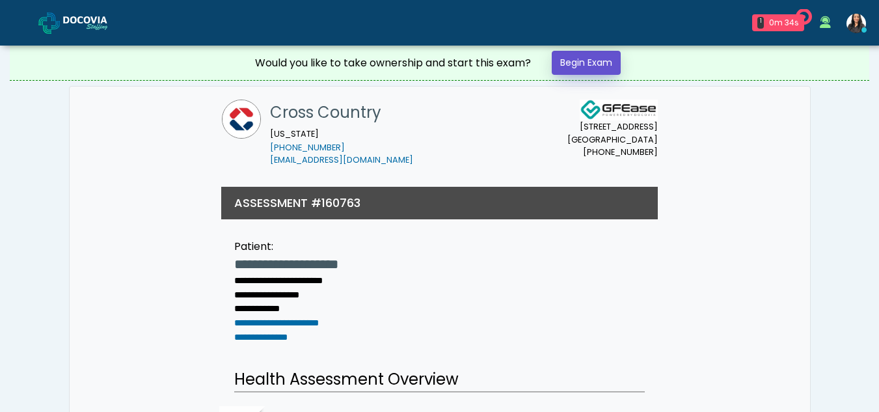
click at [589, 65] on link "Begin Exam" at bounding box center [586, 63] width 69 height 24
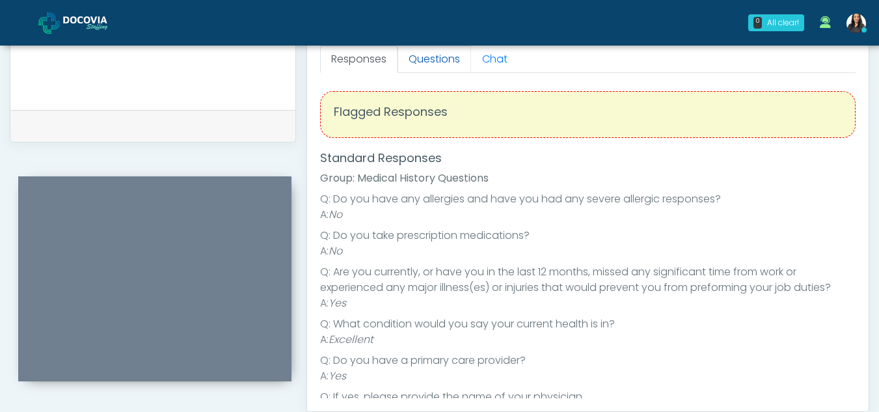
click at [440, 72] on link "Questions" at bounding box center [435, 59] width 74 height 27
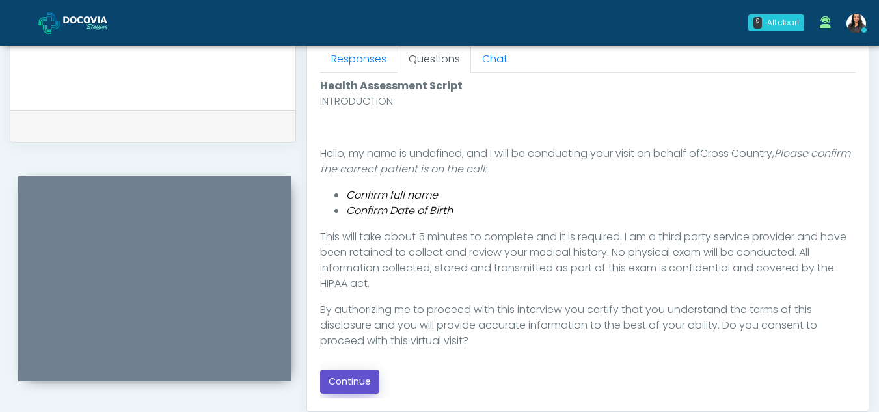
click at [342, 384] on button "Continue" at bounding box center [349, 382] width 59 height 24
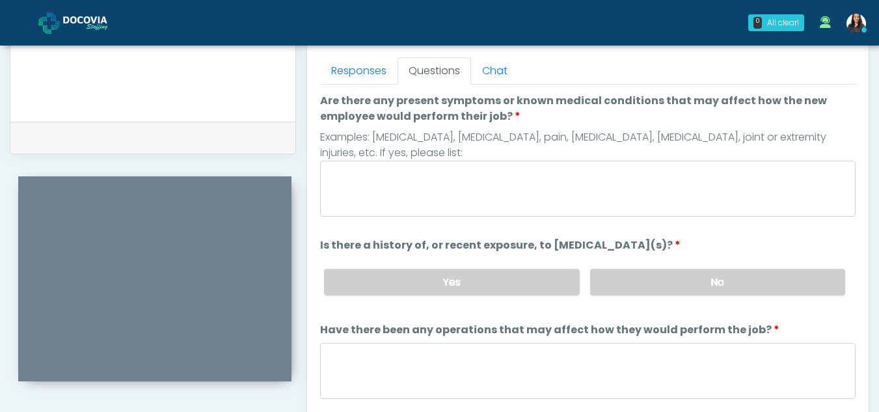
scroll to position [564, 0]
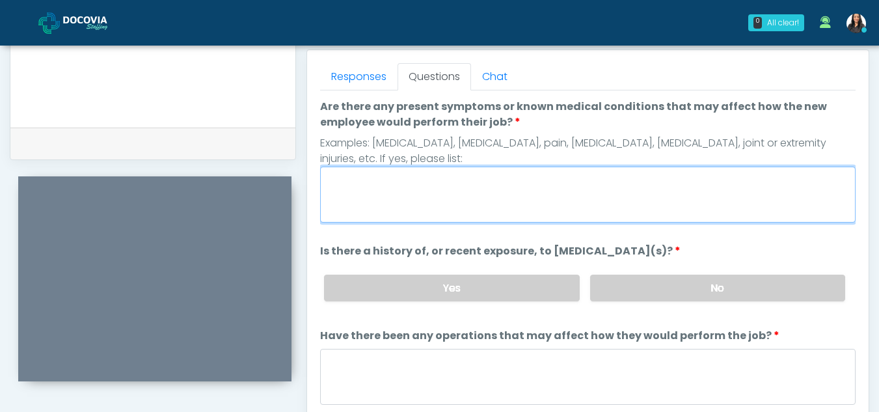
click at [414, 196] on textarea "Are there any present symptoms or known medical conditions that may affect how …" at bounding box center [587, 195] width 535 height 56
type textarea "*"
type textarea "**"
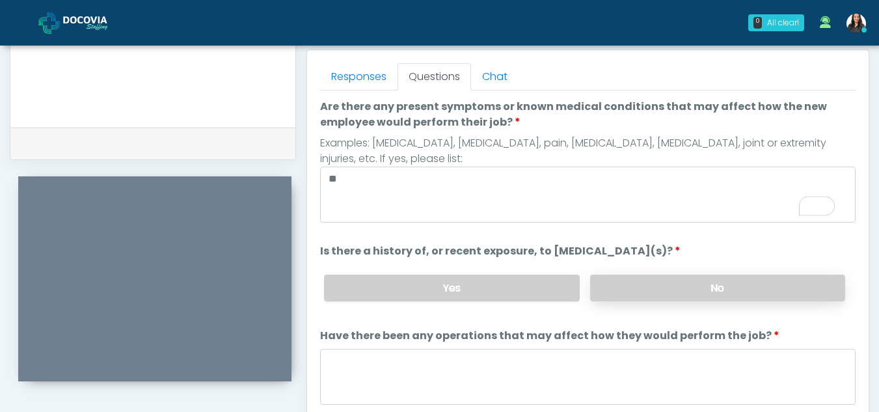
click at [759, 296] on label "No" at bounding box center [717, 288] width 255 height 27
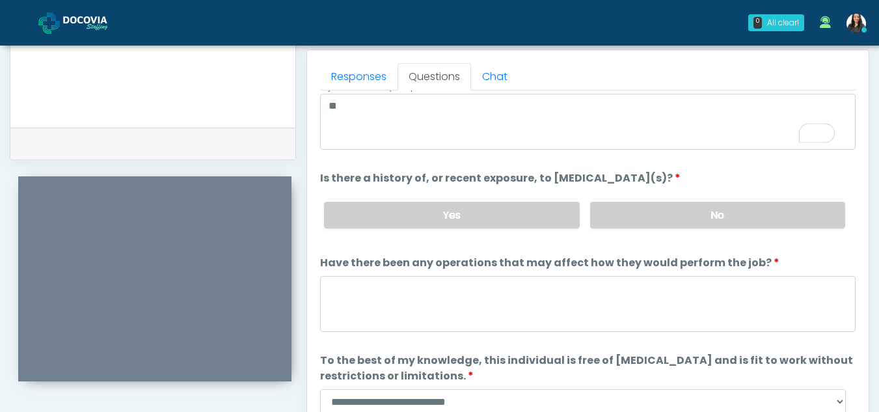
scroll to position [111, 0]
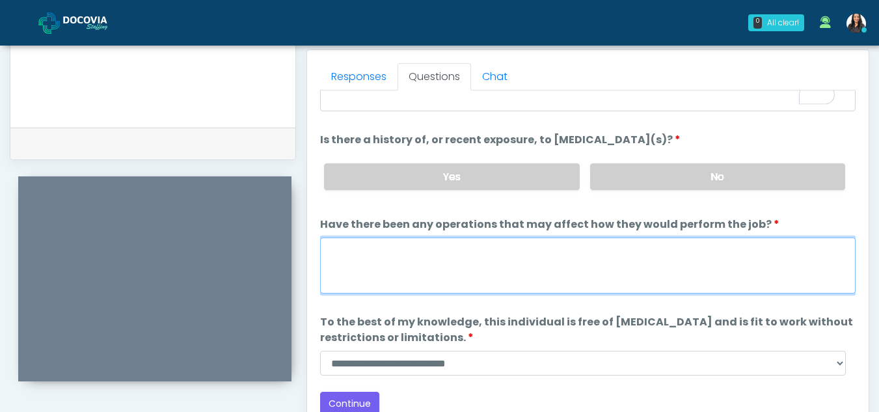
click at [538, 256] on textarea "Have there been any operations that may affect how they would perform the job?" at bounding box center [587, 265] width 535 height 56
type textarea "**"
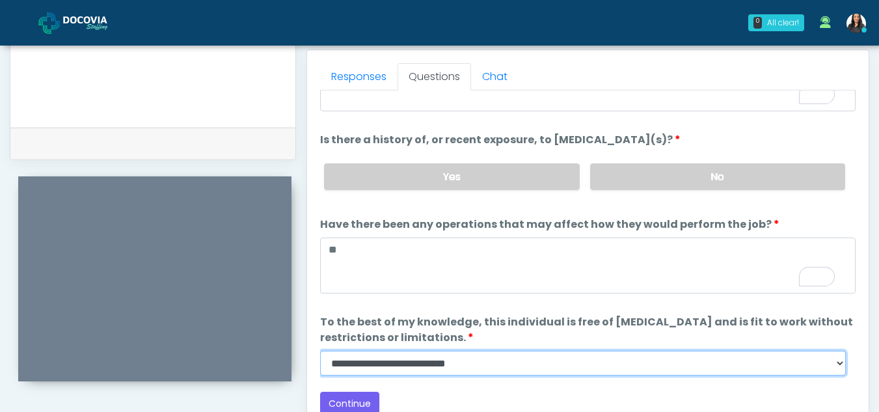
click at [839, 358] on select "**********" at bounding box center [583, 363] width 526 height 25
select select "******"
click at [320, 351] on select "**********" at bounding box center [583, 363] width 526 height 25
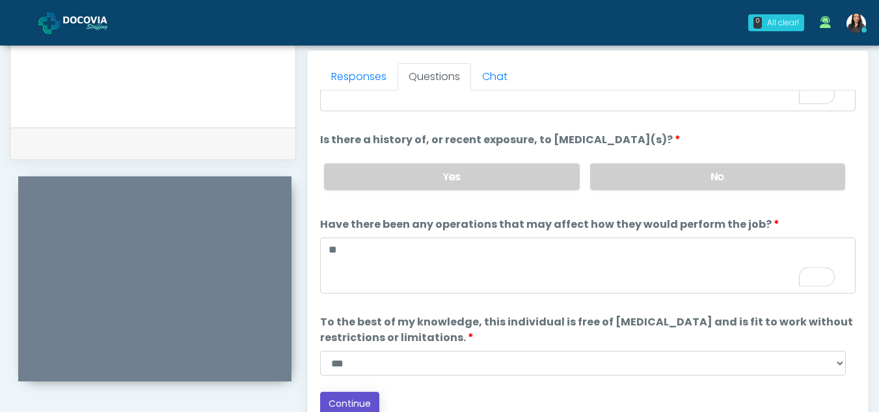
click at [352, 399] on button "Continue" at bounding box center [349, 404] width 59 height 24
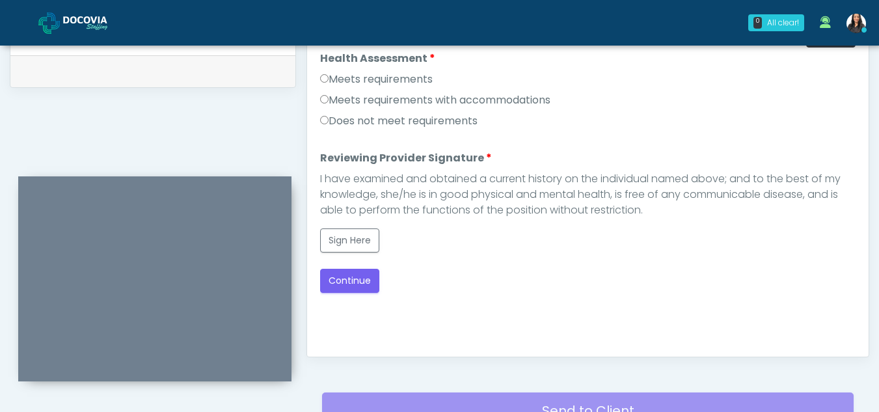
scroll to position [599, 0]
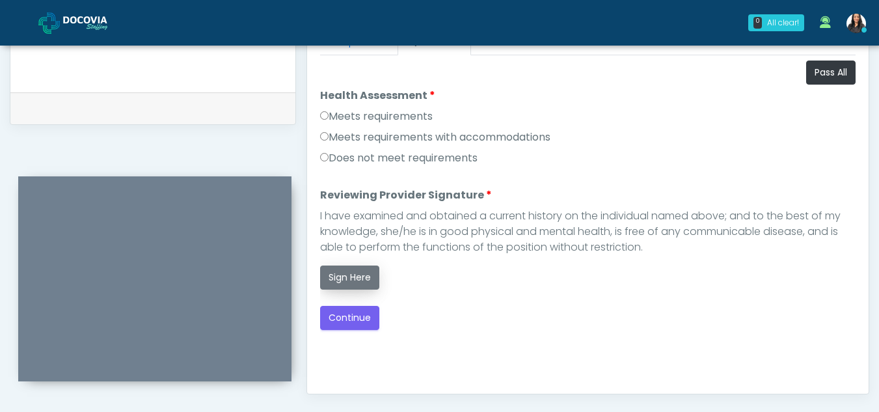
click at [350, 284] on button "Sign Here" at bounding box center [349, 277] width 59 height 24
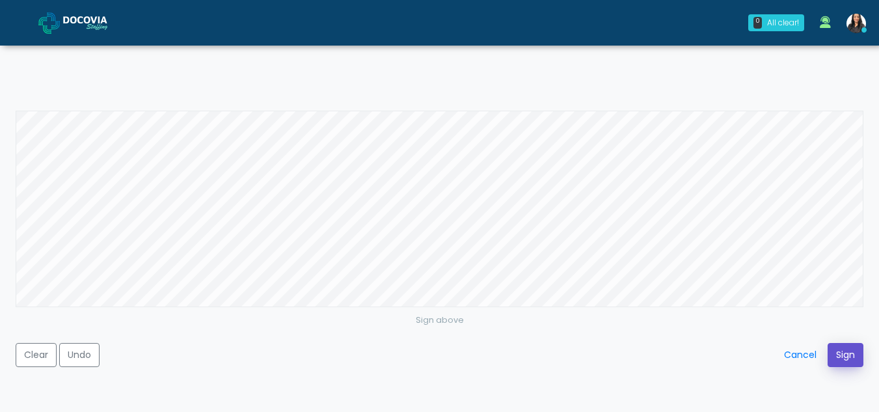
click at [846, 355] on button "Sign" at bounding box center [846, 355] width 36 height 24
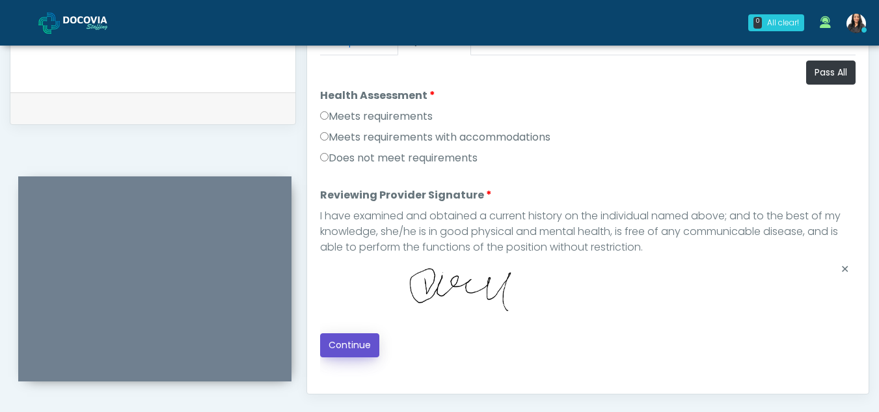
click at [349, 351] on button "Continue" at bounding box center [349, 345] width 59 height 24
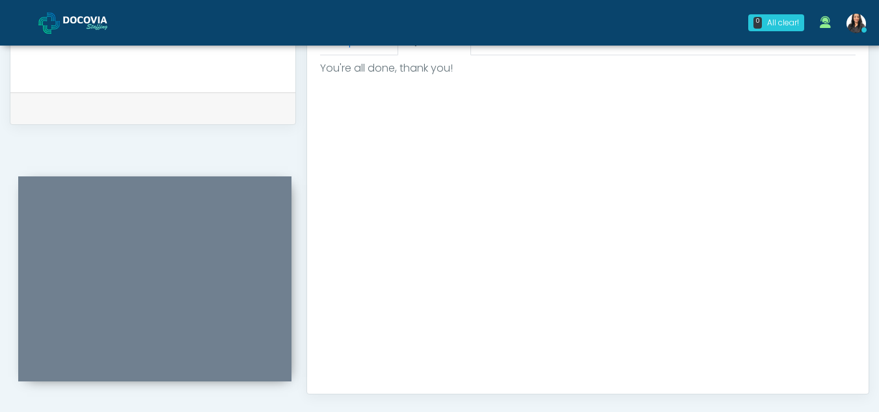
scroll to position [780, 0]
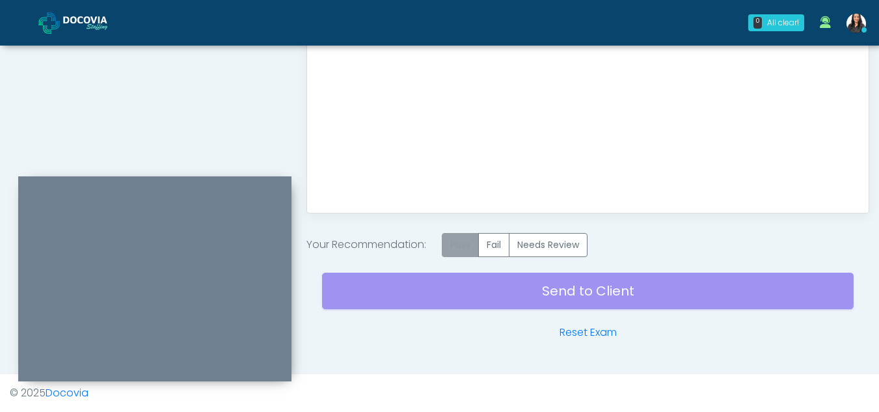
click at [461, 245] on label "Pass" at bounding box center [460, 245] width 37 height 24
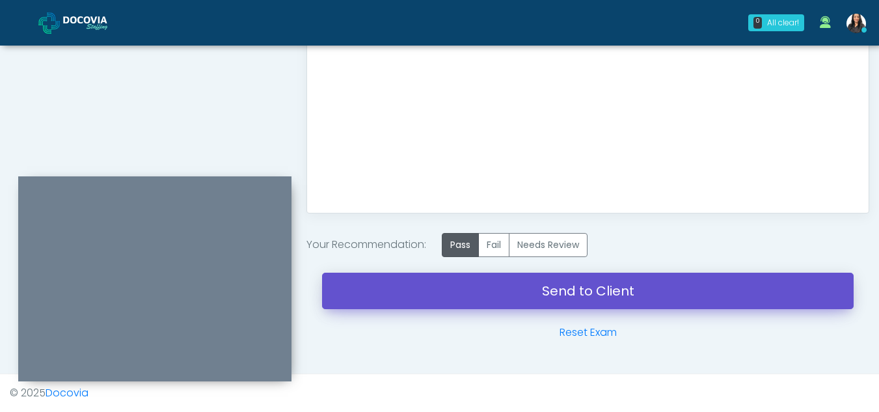
click at [559, 284] on link "Send to Client" at bounding box center [588, 291] width 532 height 36
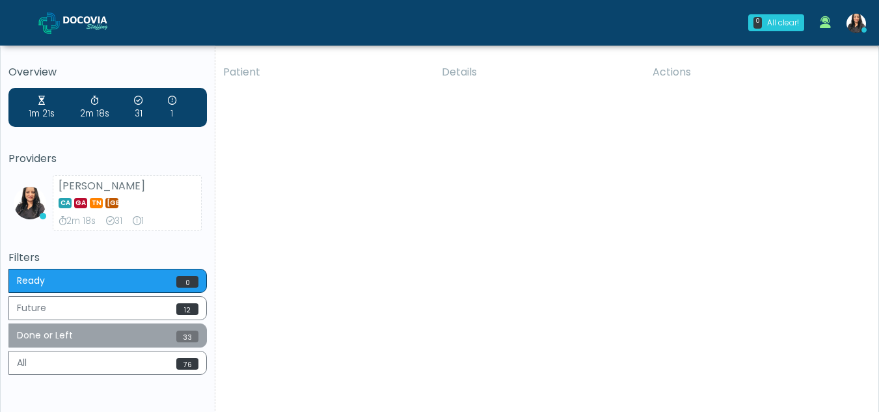
click at [118, 338] on button "Done or Left 33" at bounding box center [107, 335] width 198 height 24
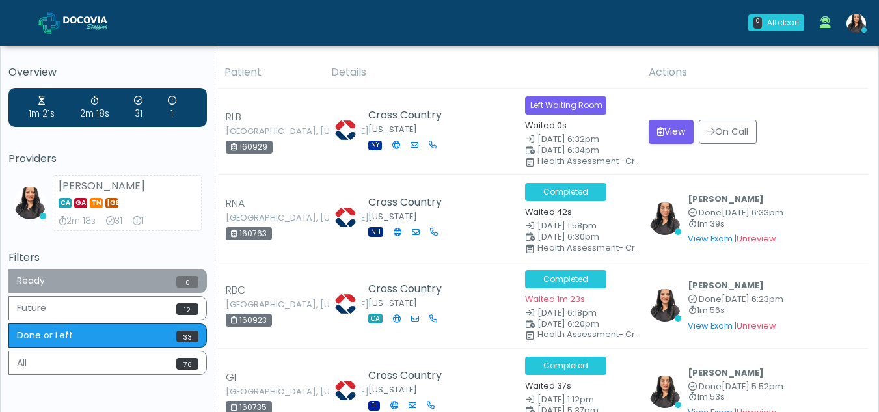
click at [101, 286] on button "Ready 0" at bounding box center [107, 281] width 198 height 24
